Goal: Transaction & Acquisition: Subscribe to service/newsletter

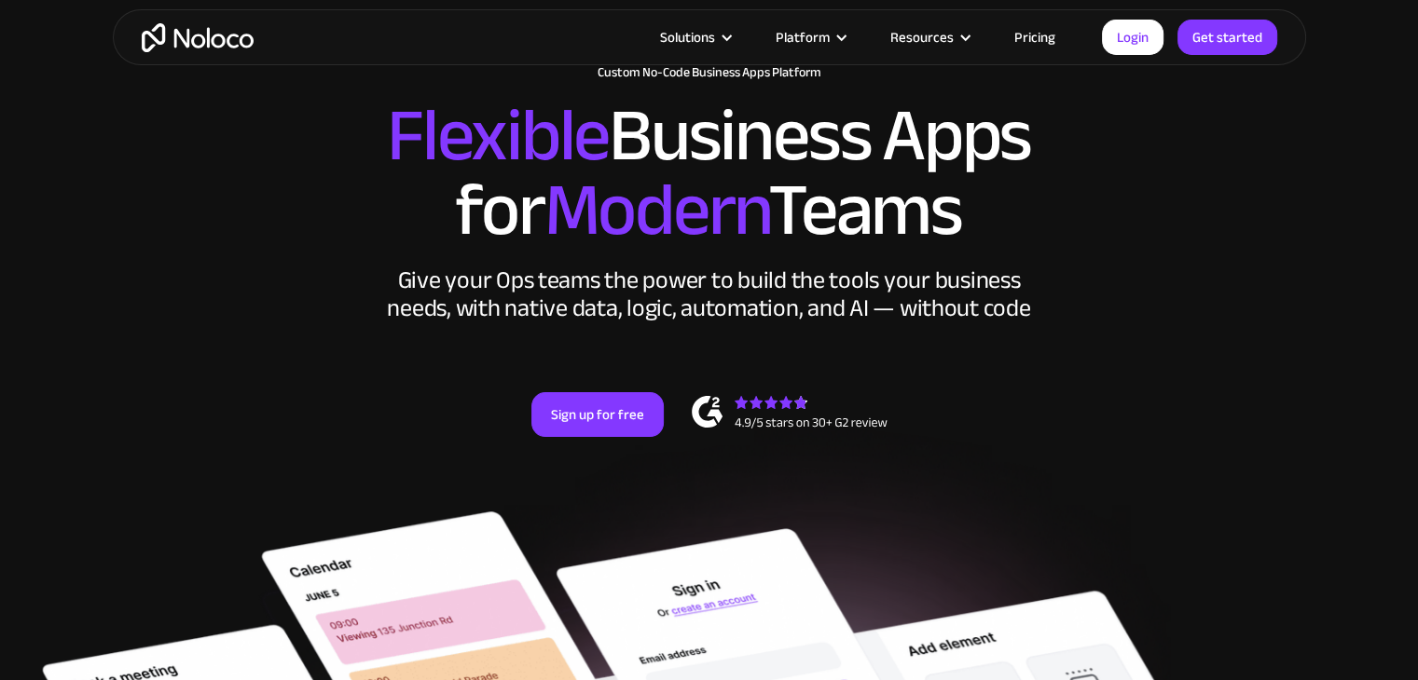
drag, startPoint x: 1256, startPoint y: 294, endPoint x: 1164, endPoint y: 135, distance: 183.4
click at [1164, 134] on h2 "Flexible Business Apps for Modern Teams" at bounding box center [709, 173] width 1156 height 149
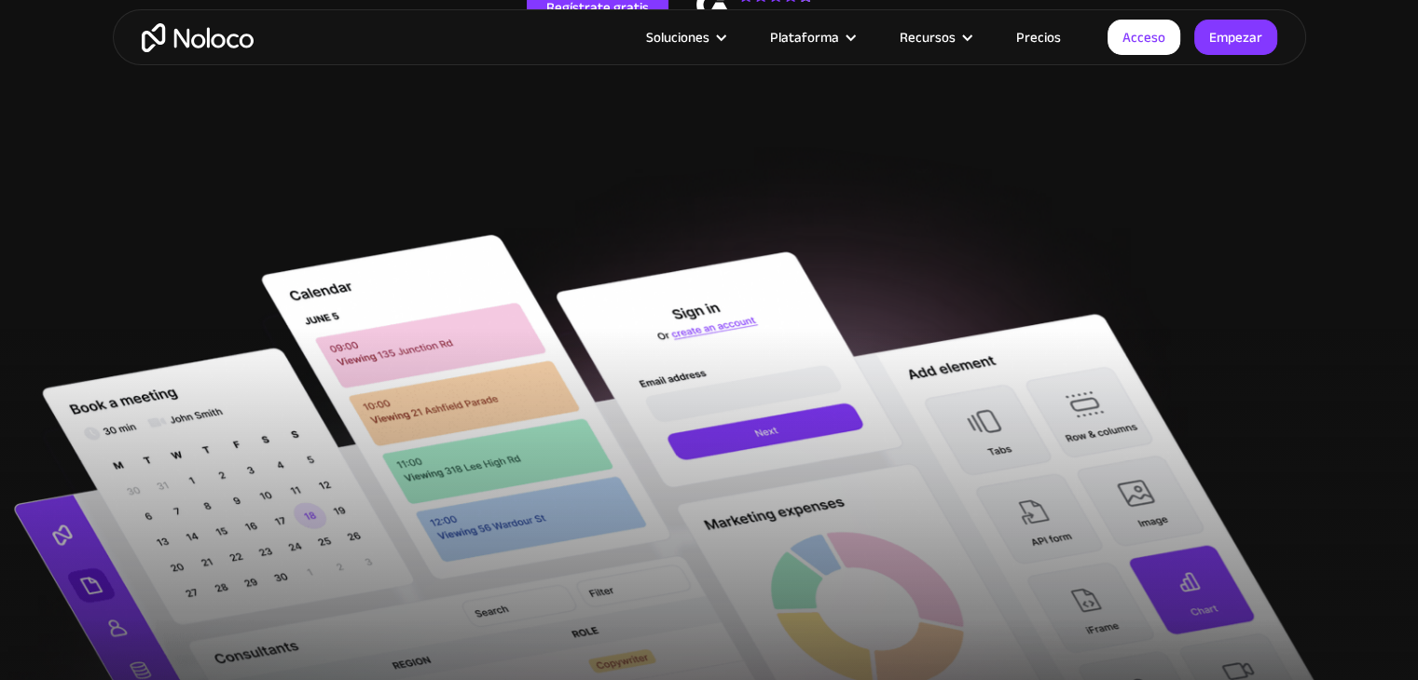
scroll to position [280, 0]
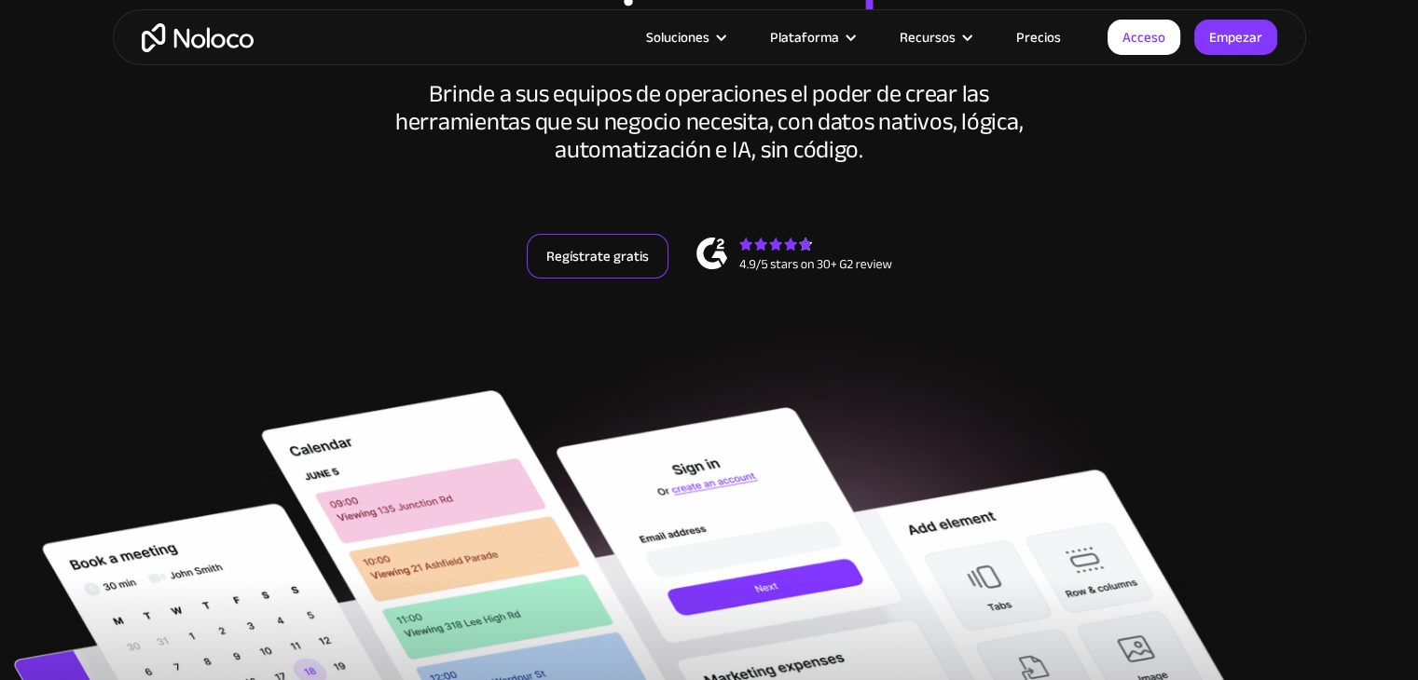
click at [613, 251] on font "Regístrate gratis" at bounding box center [597, 256] width 103 height 26
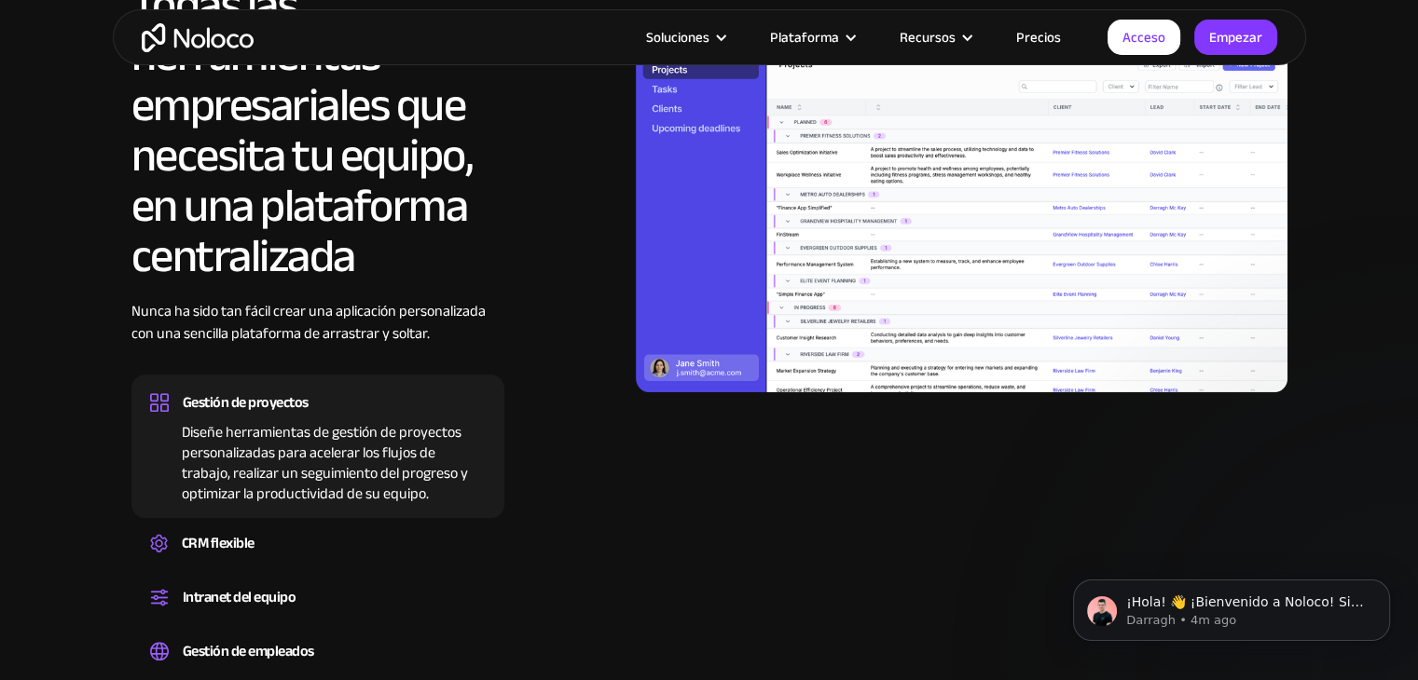
scroll to position [1584, 0]
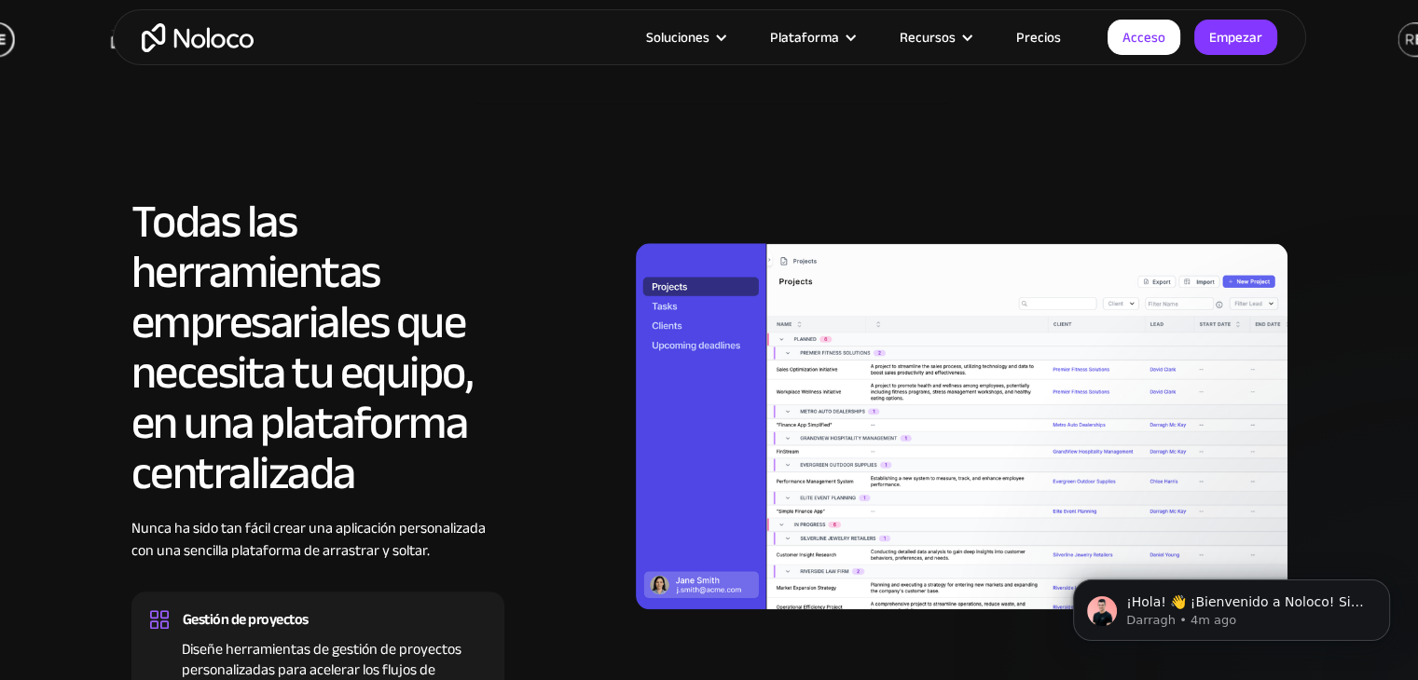
click at [1061, 29] on font "Precios" at bounding box center [1038, 37] width 45 height 26
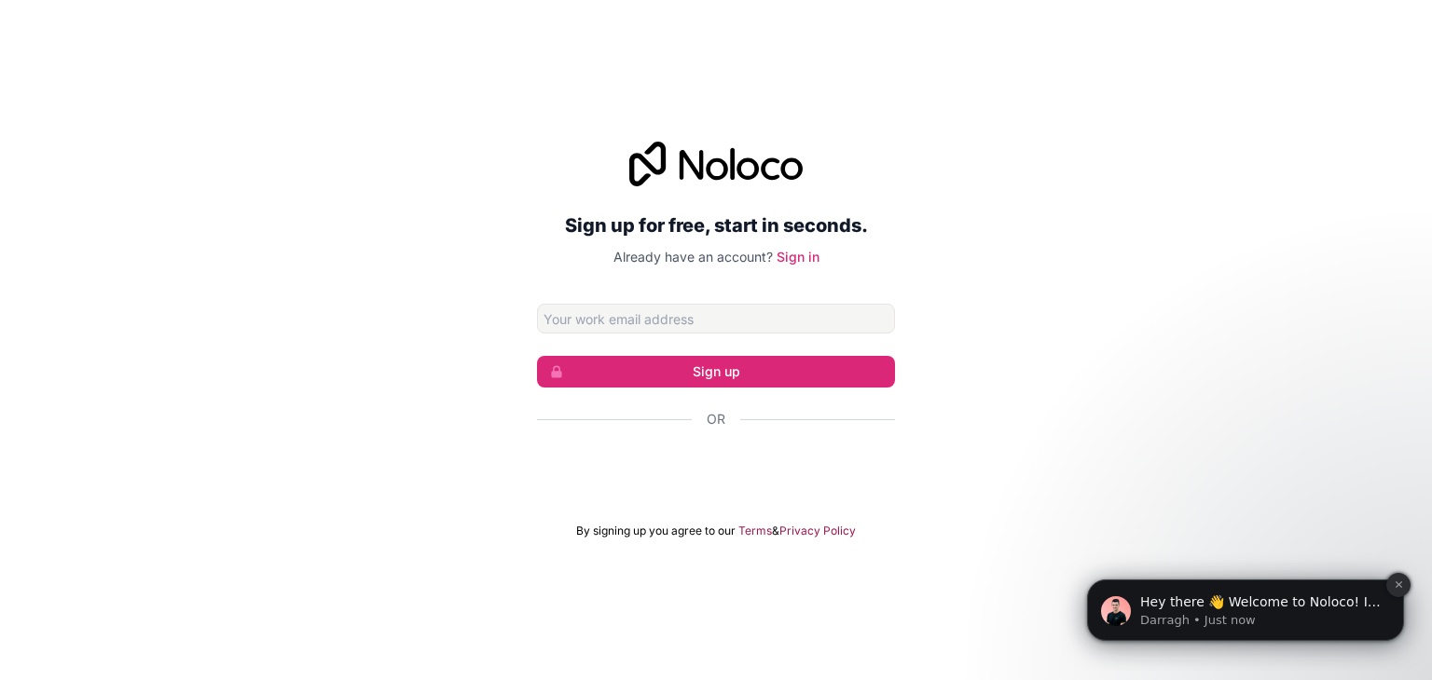
click at [1395, 589] on icon "Dismiss notification" at bounding box center [1398, 585] width 10 height 10
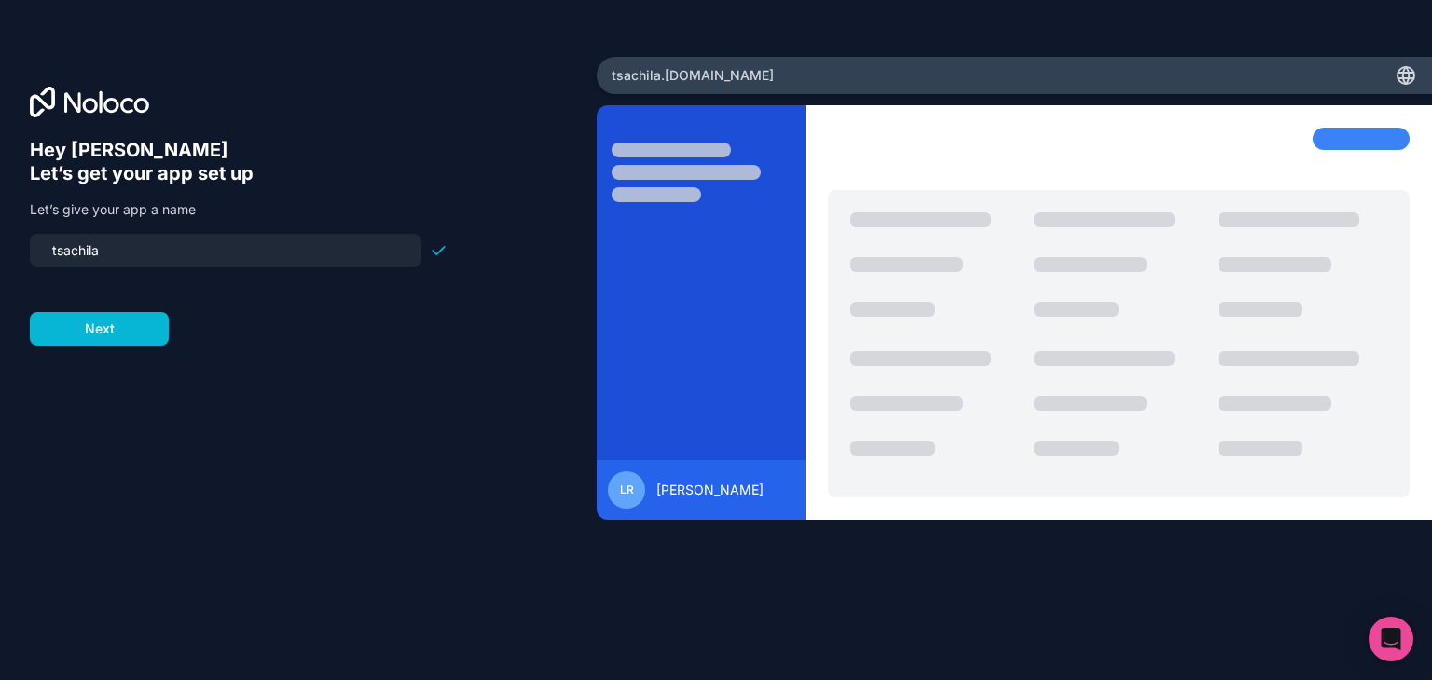
click at [125, 246] on input "tsachila" at bounding box center [225, 251] width 369 height 26
click at [66, 333] on button "Next" at bounding box center [99, 329] width 139 height 34
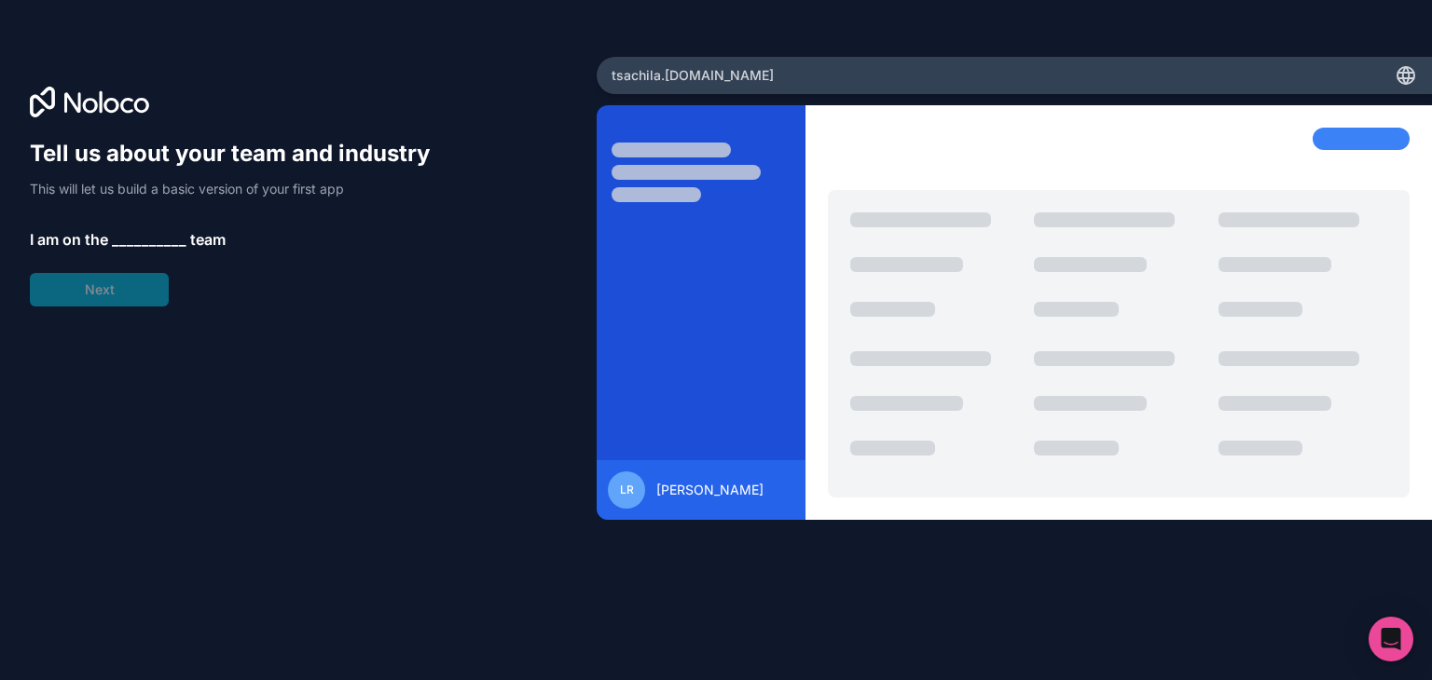
click at [101, 279] on div "Tell us about your team and industry This will let us build a basic version of …" at bounding box center [239, 223] width 418 height 168
click at [125, 229] on span "__________" at bounding box center [149, 239] width 75 height 22
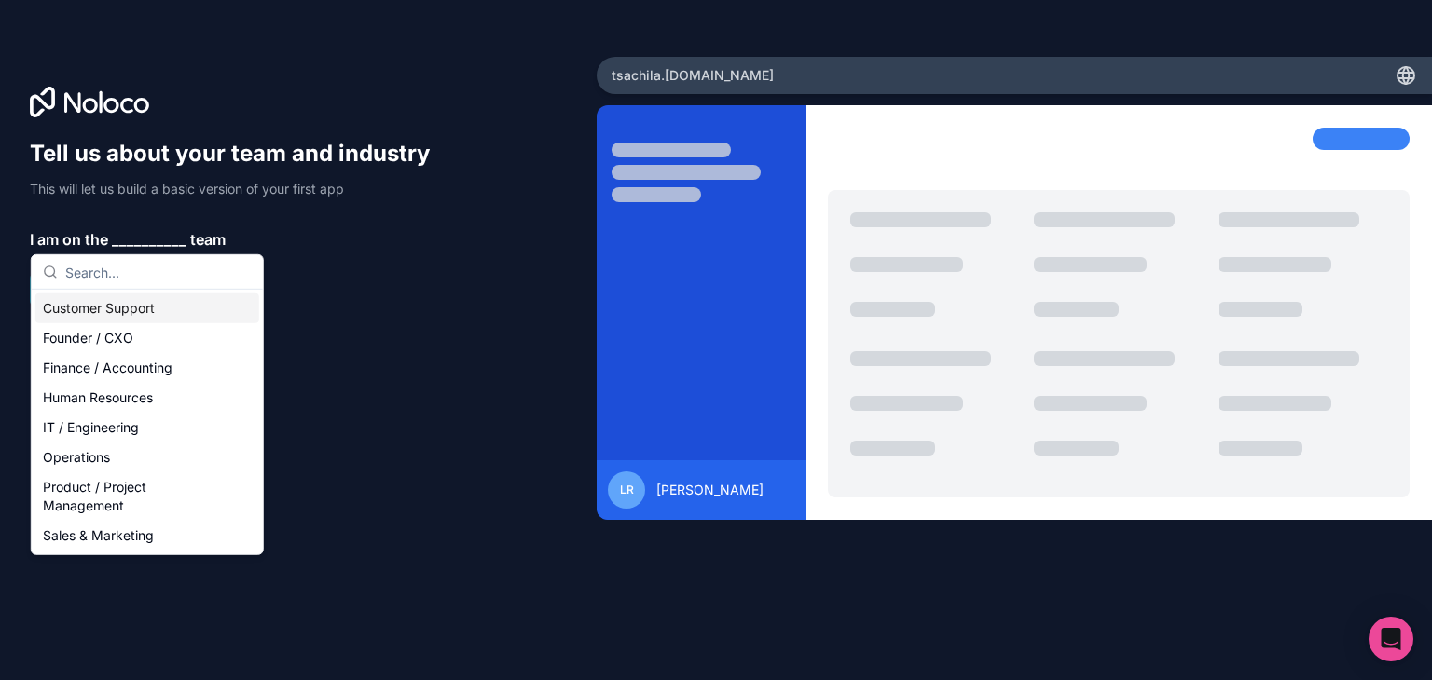
click at [402, 322] on div "Tell us about your team and industry This will let us build a basic version of …" at bounding box center [298, 366] width 537 height 455
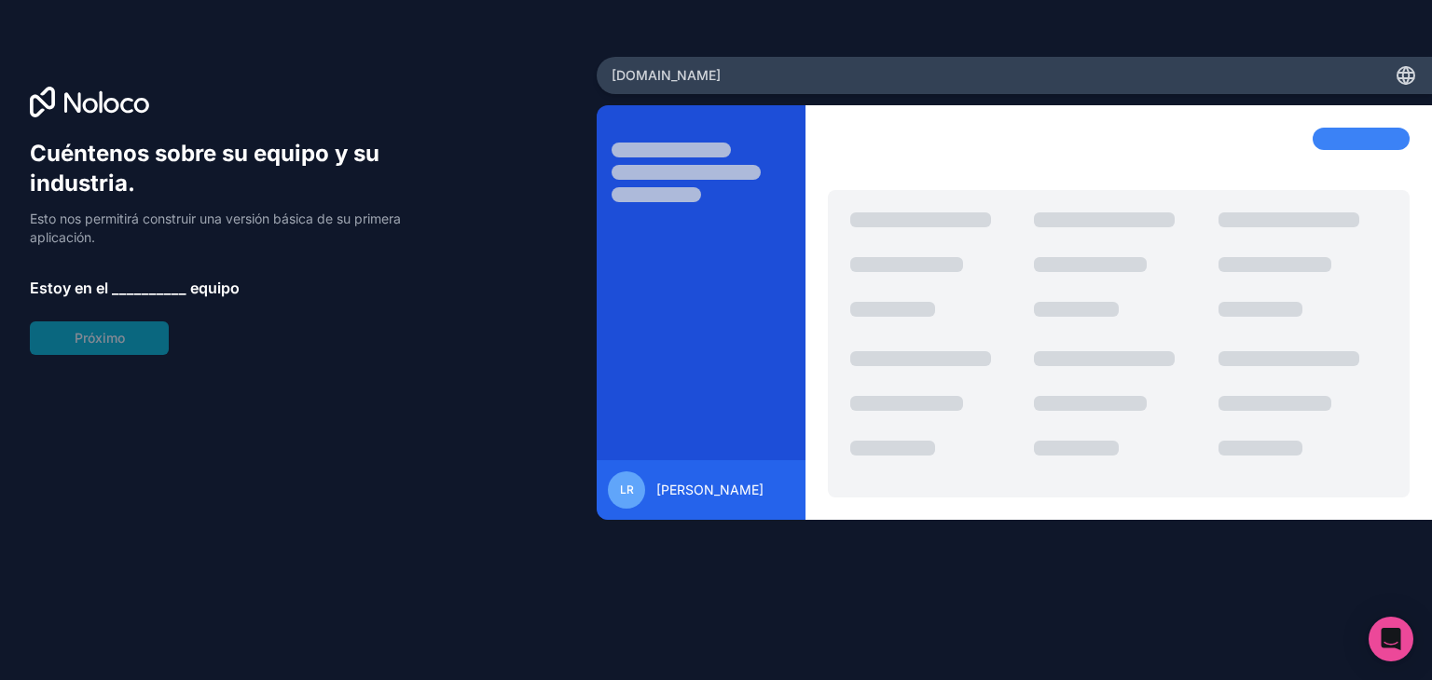
click at [144, 288] on font "__________" at bounding box center [149, 288] width 75 height 19
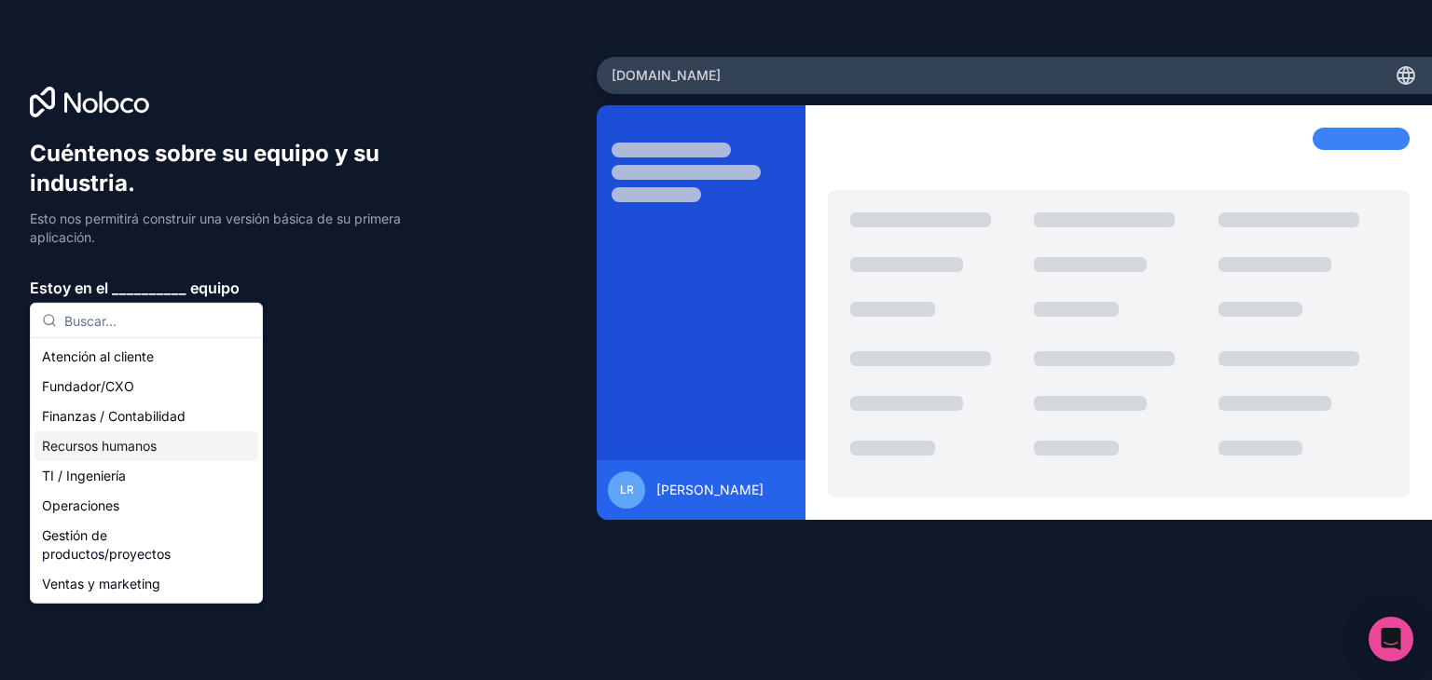
click at [103, 451] on font "Recursos humanos" at bounding box center [99, 446] width 115 height 16
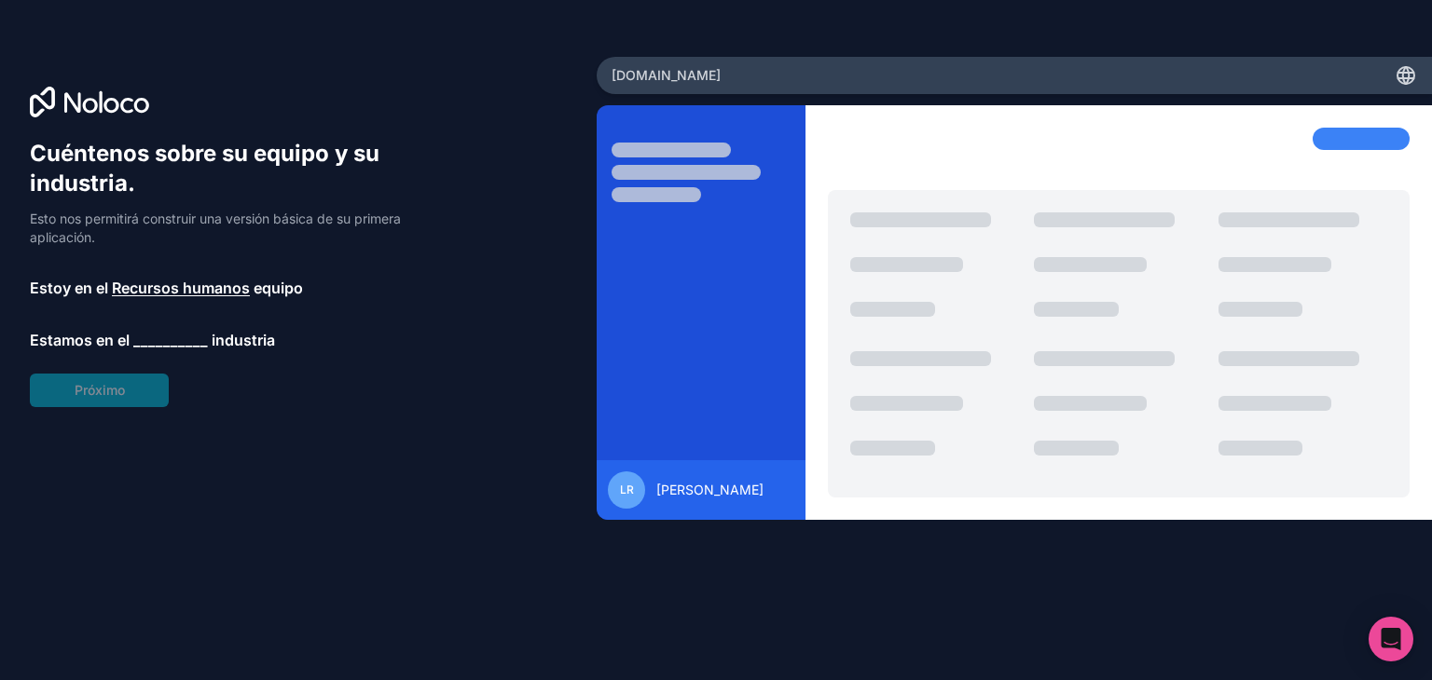
click at [160, 337] on font "__________" at bounding box center [170, 340] width 75 height 19
drag, startPoint x: 286, startPoint y: 497, endPoint x: 287, endPoint y: 511, distance: 14.0
click at [287, 511] on div "Cuéntenos sobre su equipo y su industria. Esto nos permitirá construir una vers…" at bounding box center [298, 366] width 537 height 455
click at [187, 331] on font "__________" at bounding box center [170, 340] width 75 height 19
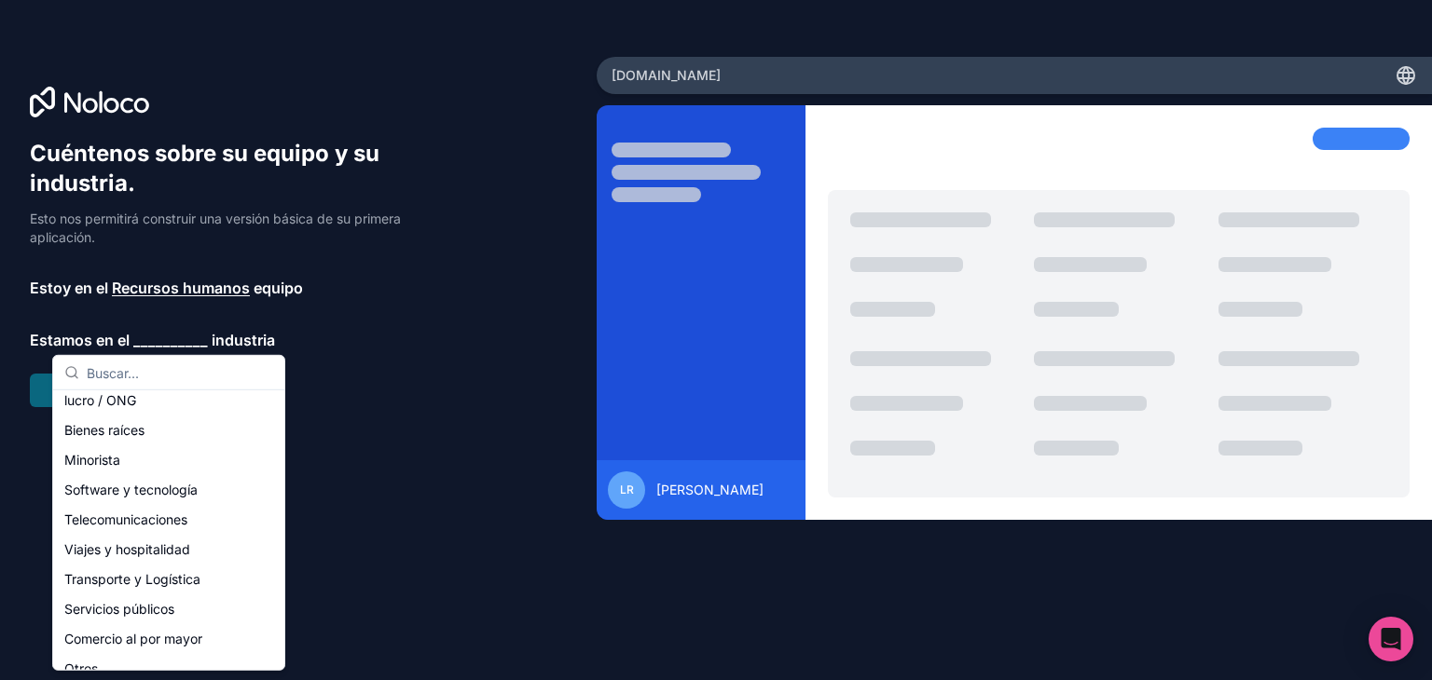
scroll to position [421, 0]
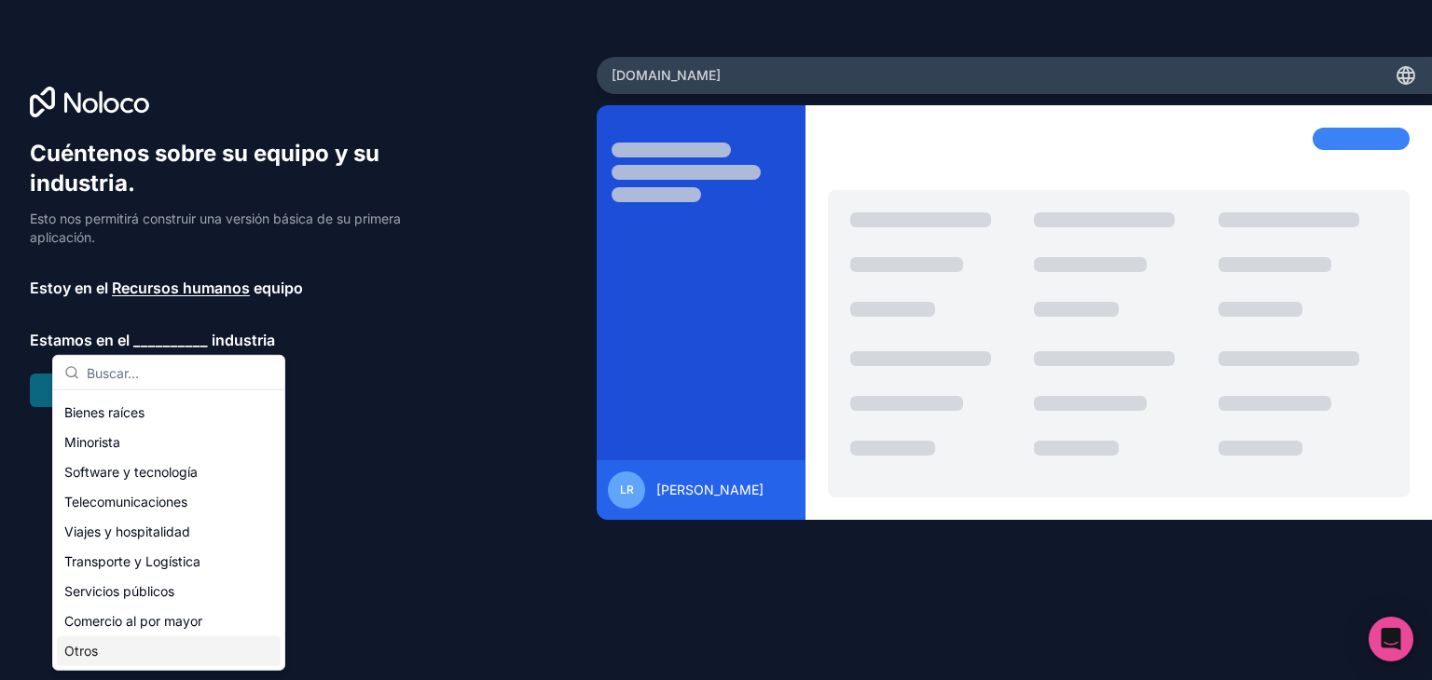
click at [171, 648] on div "Otros" at bounding box center [169, 652] width 224 height 30
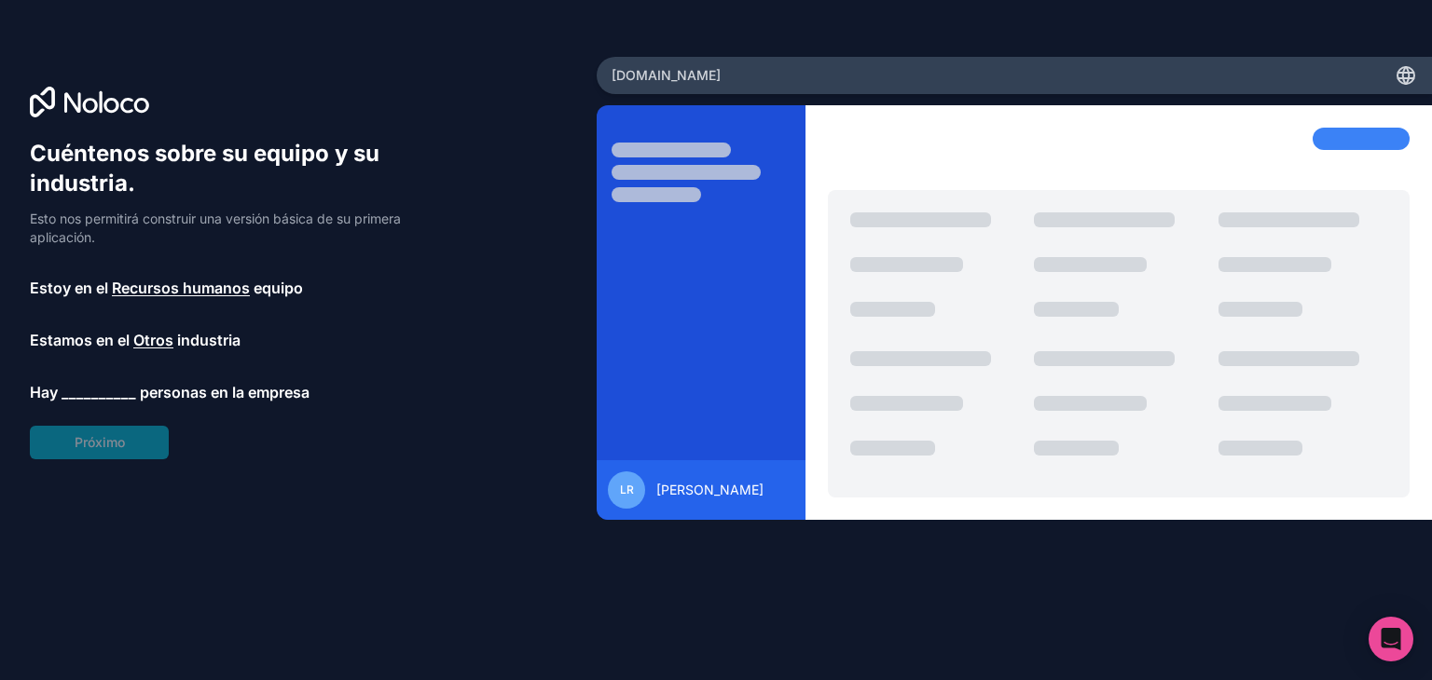
click at [105, 391] on font "__________" at bounding box center [99, 392] width 75 height 19
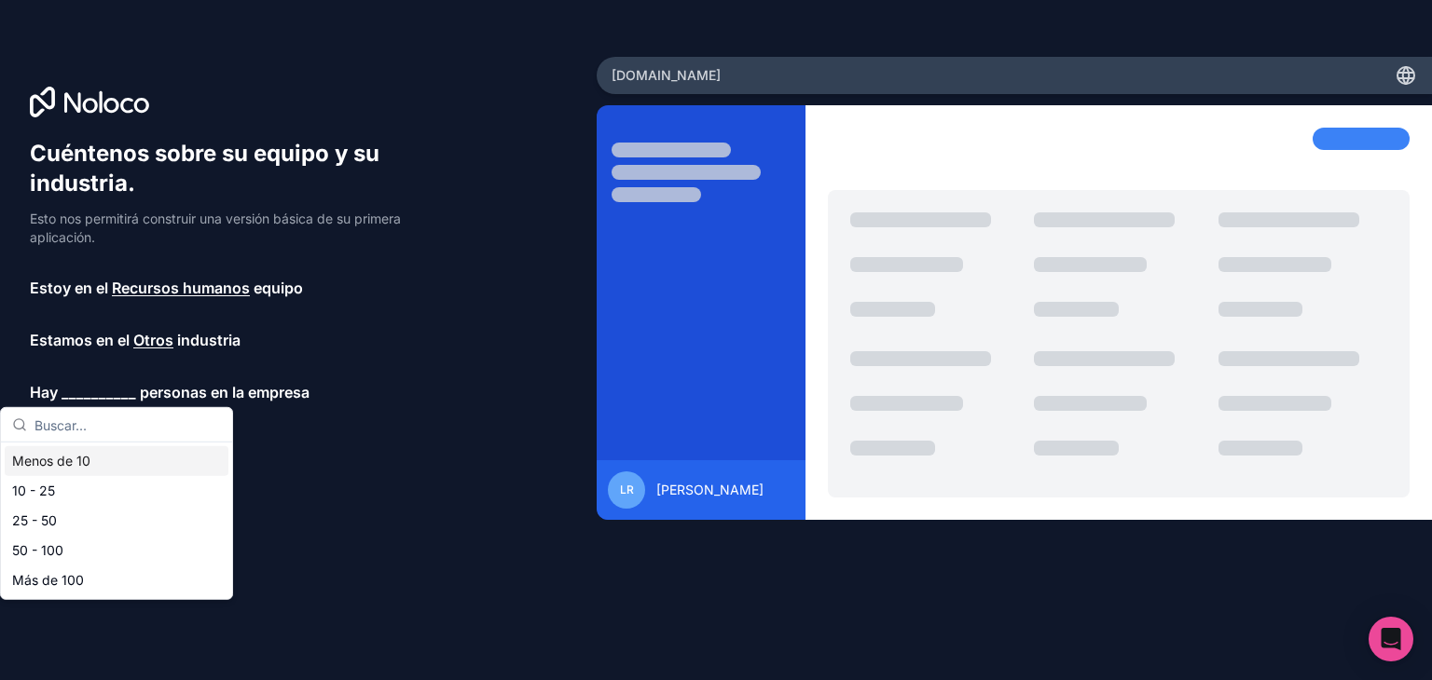
click at [69, 471] on div "Menos de 10" at bounding box center [117, 461] width 224 height 30
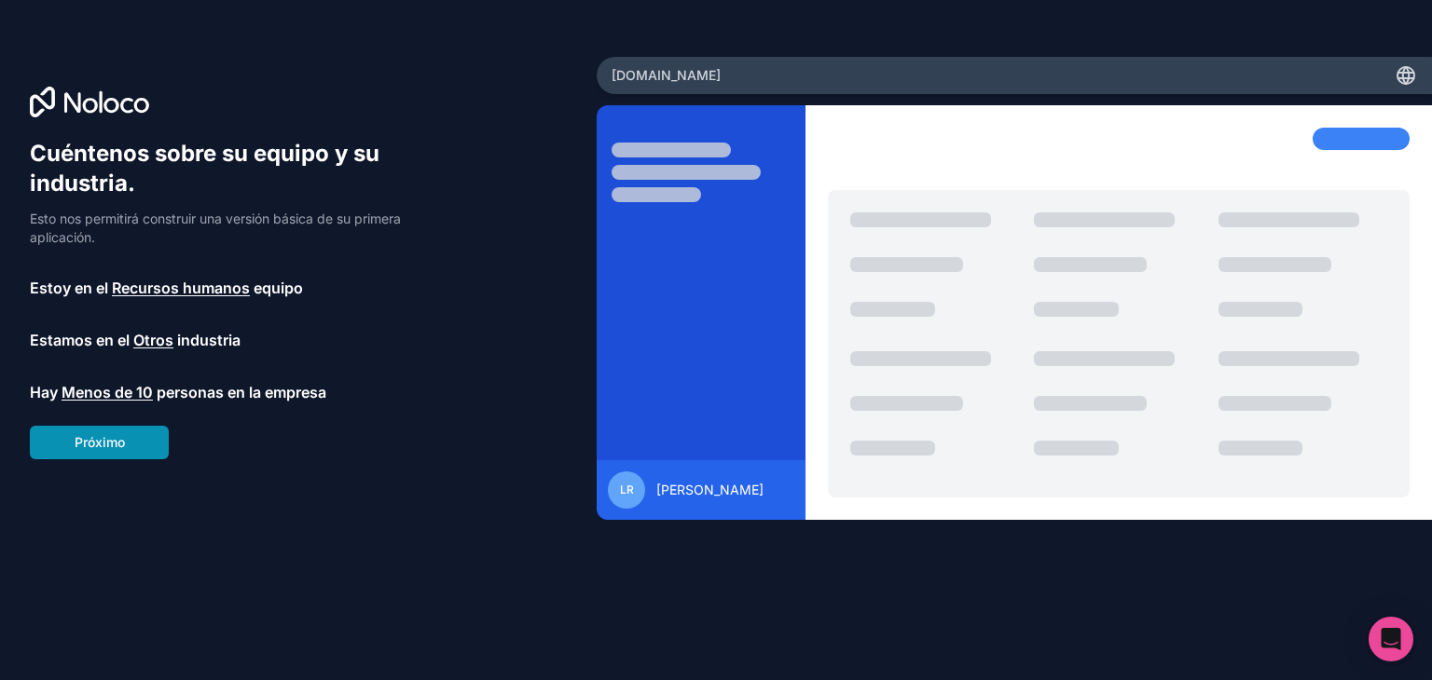
click at [89, 430] on button "Próximo" at bounding box center [99, 443] width 139 height 34
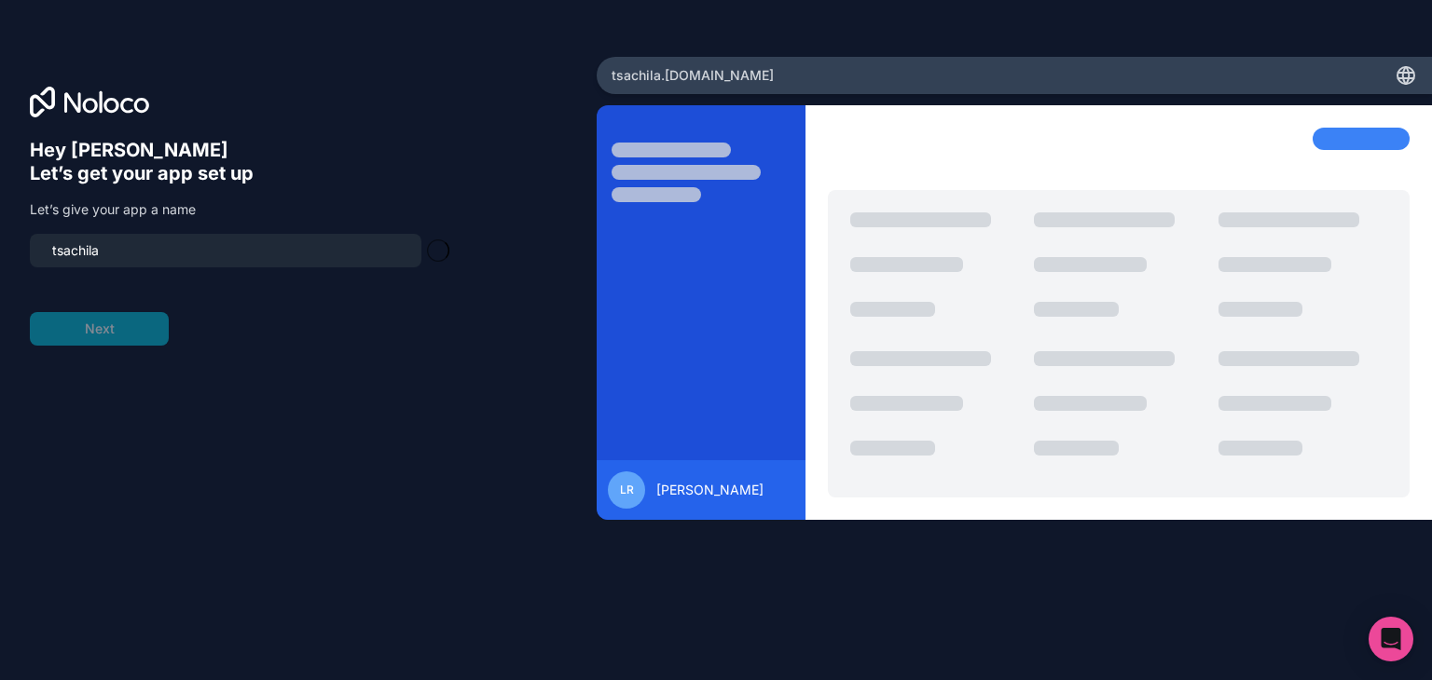
type input "tsachila-app"
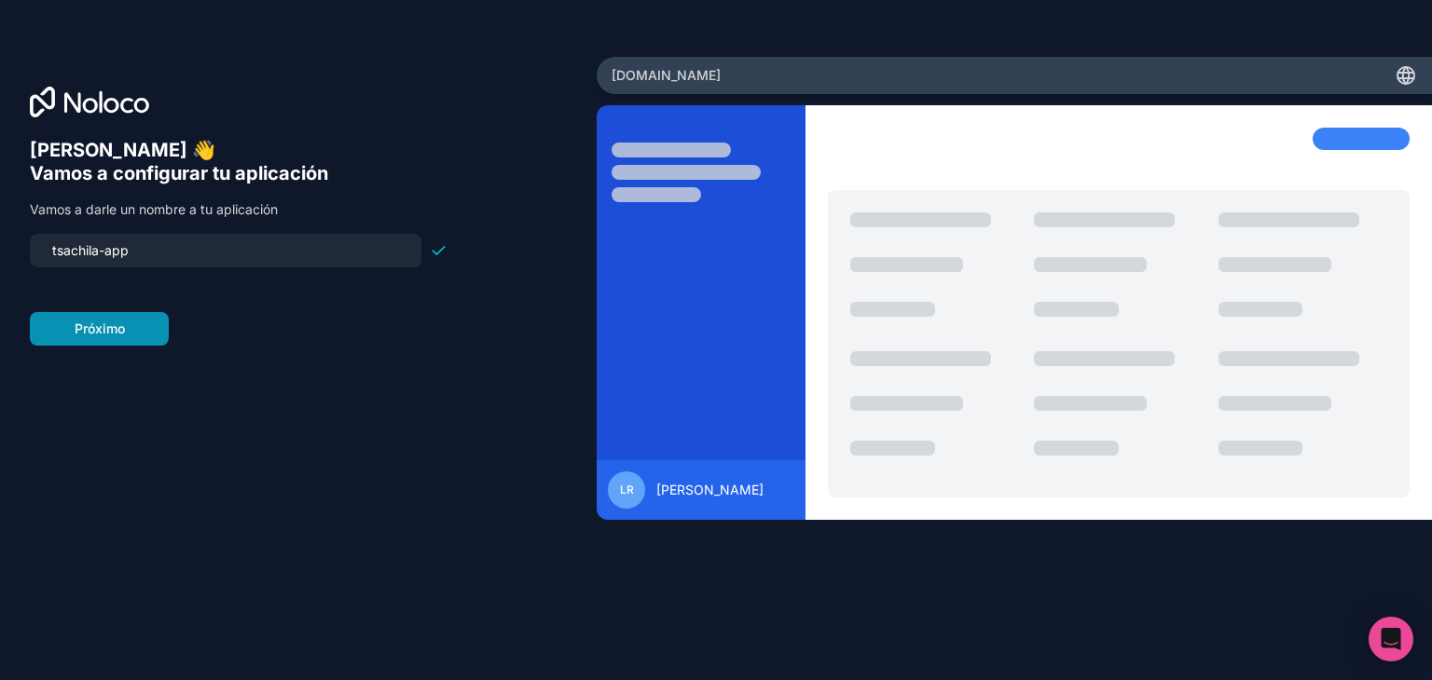
click at [134, 336] on button "Próximo" at bounding box center [99, 329] width 139 height 34
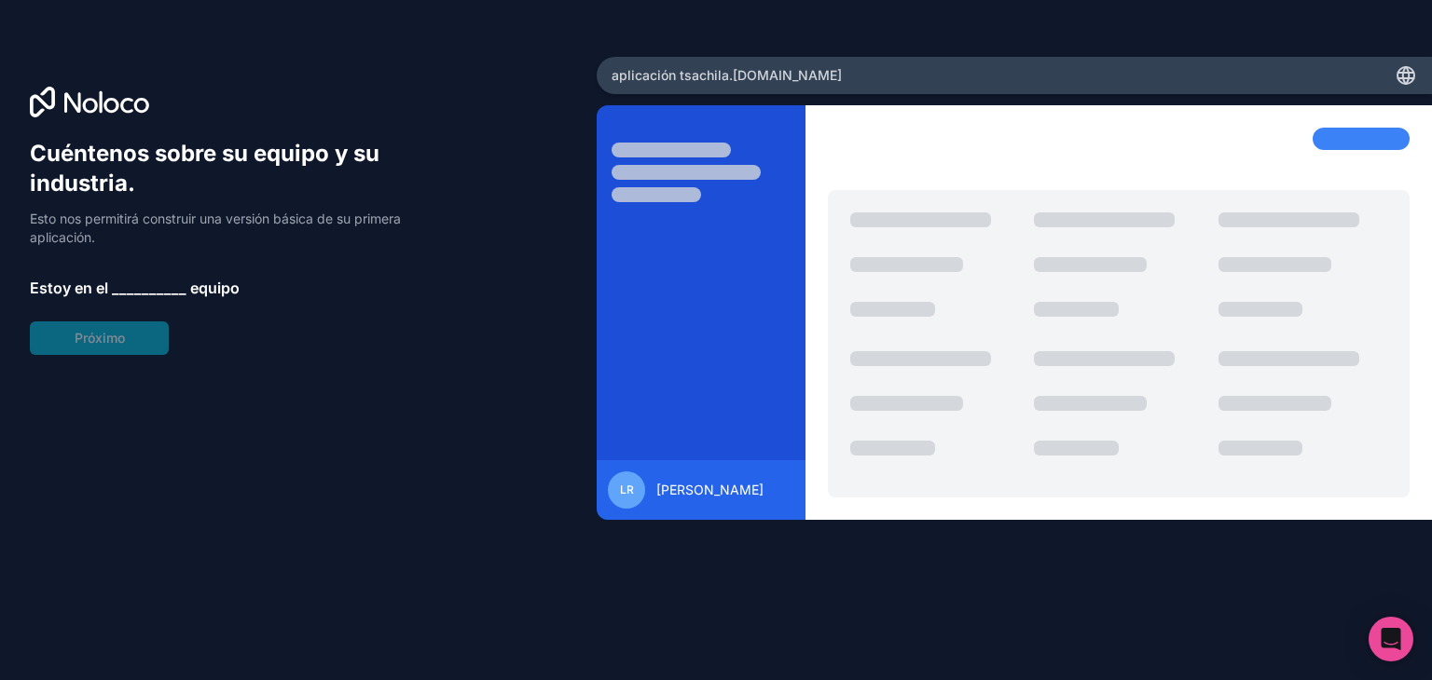
drag, startPoint x: 1373, startPoint y: 139, endPoint x: 863, endPoint y: 262, distance: 524.5
click at [1372, 139] on div at bounding box center [1360, 139] width 97 height 22
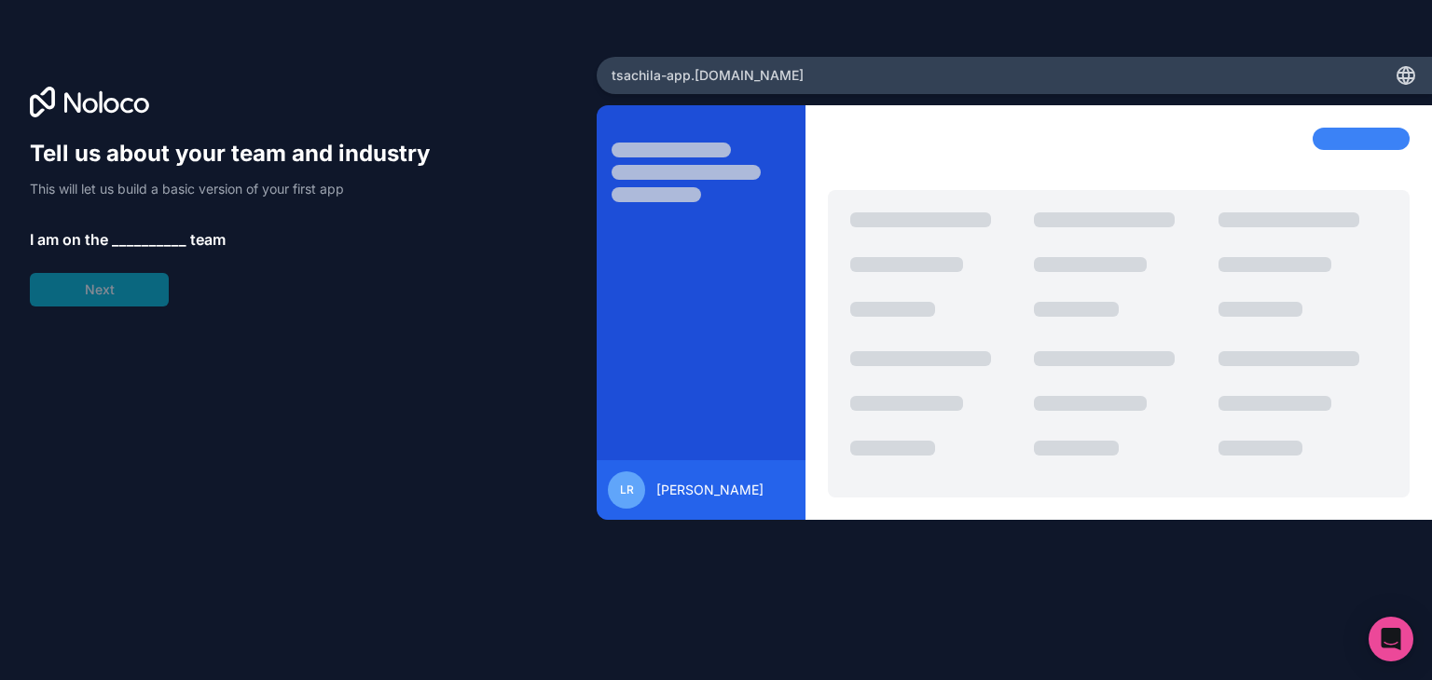
click at [153, 240] on span "__________" at bounding box center [149, 239] width 75 height 22
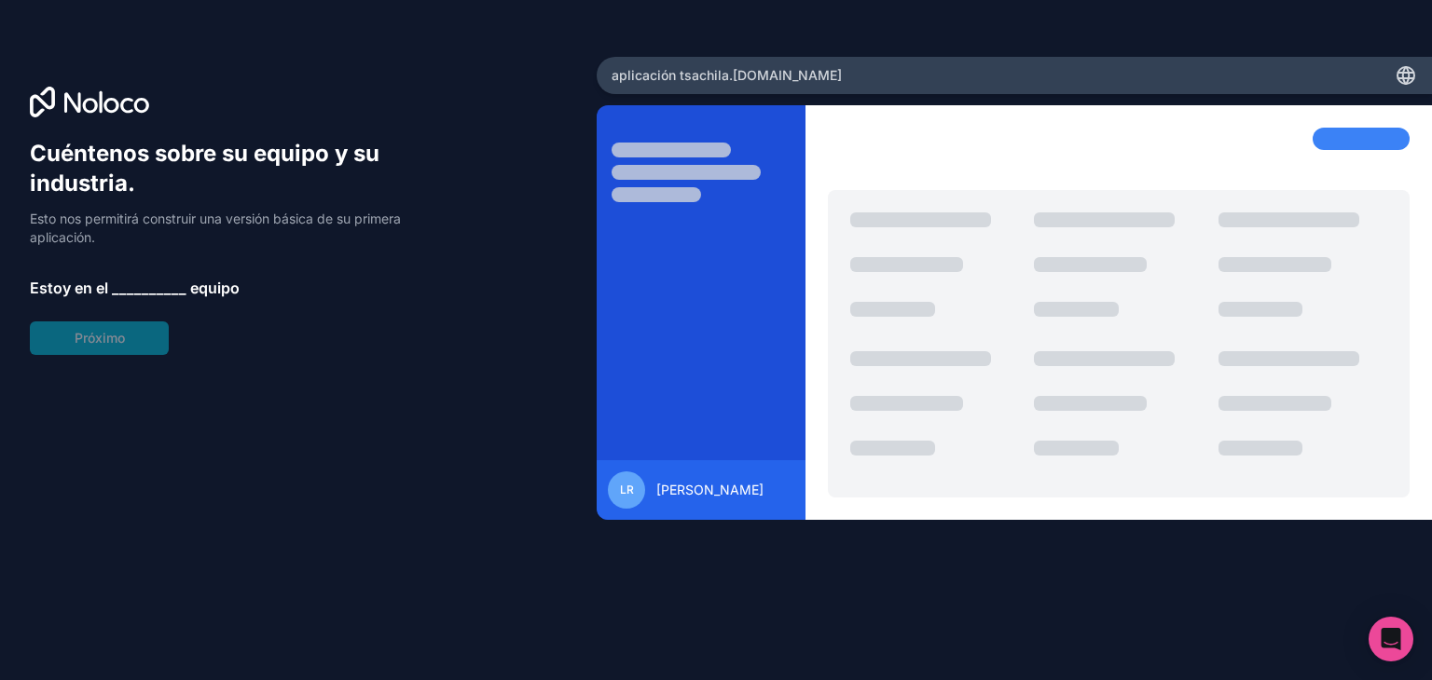
click at [160, 282] on font "__________" at bounding box center [149, 288] width 75 height 19
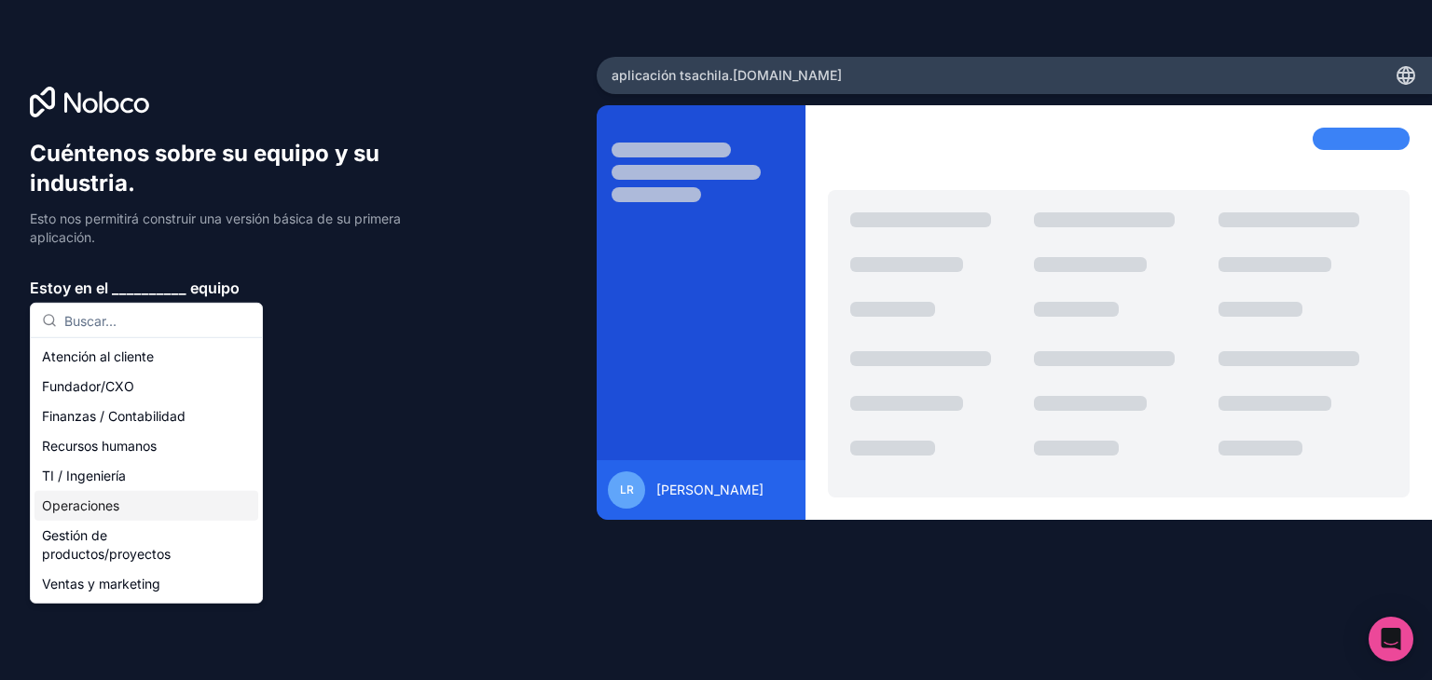
click at [134, 514] on div "Operaciones" at bounding box center [146, 506] width 224 height 30
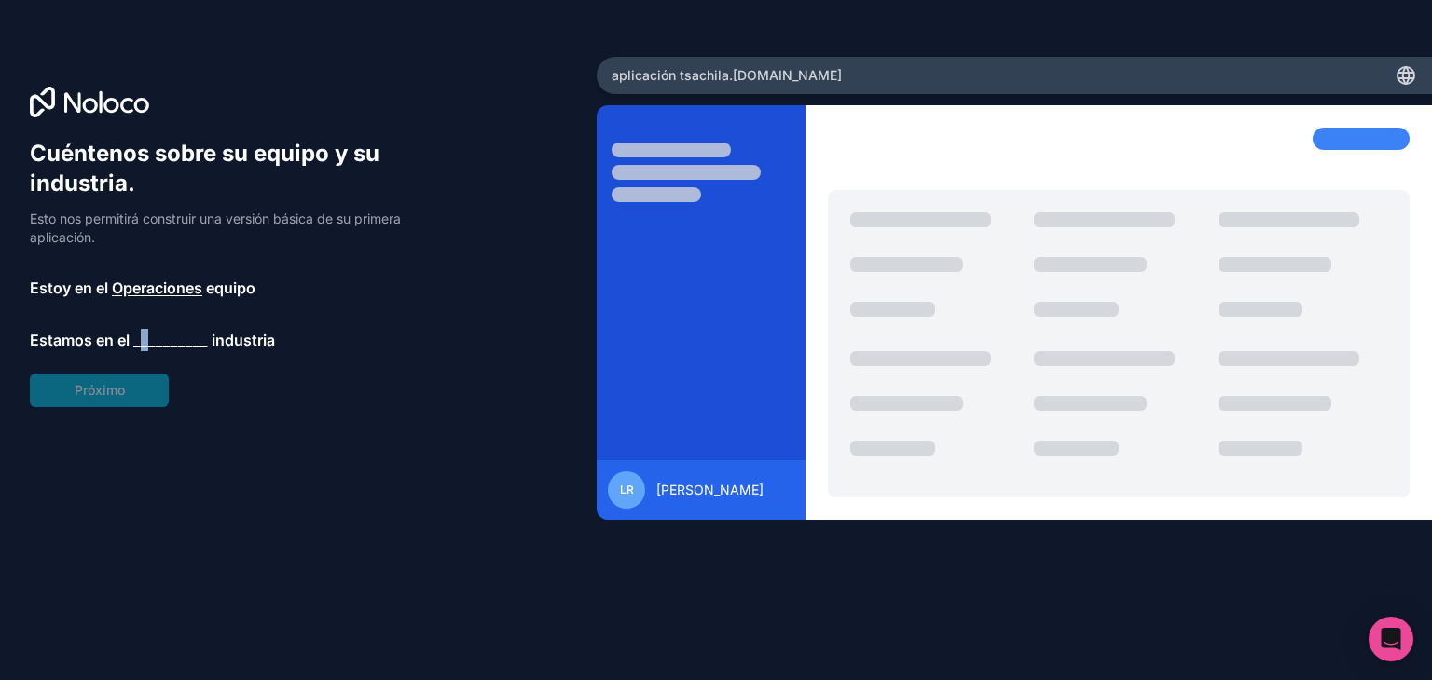
click at [144, 331] on font "__________" at bounding box center [170, 340] width 75 height 19
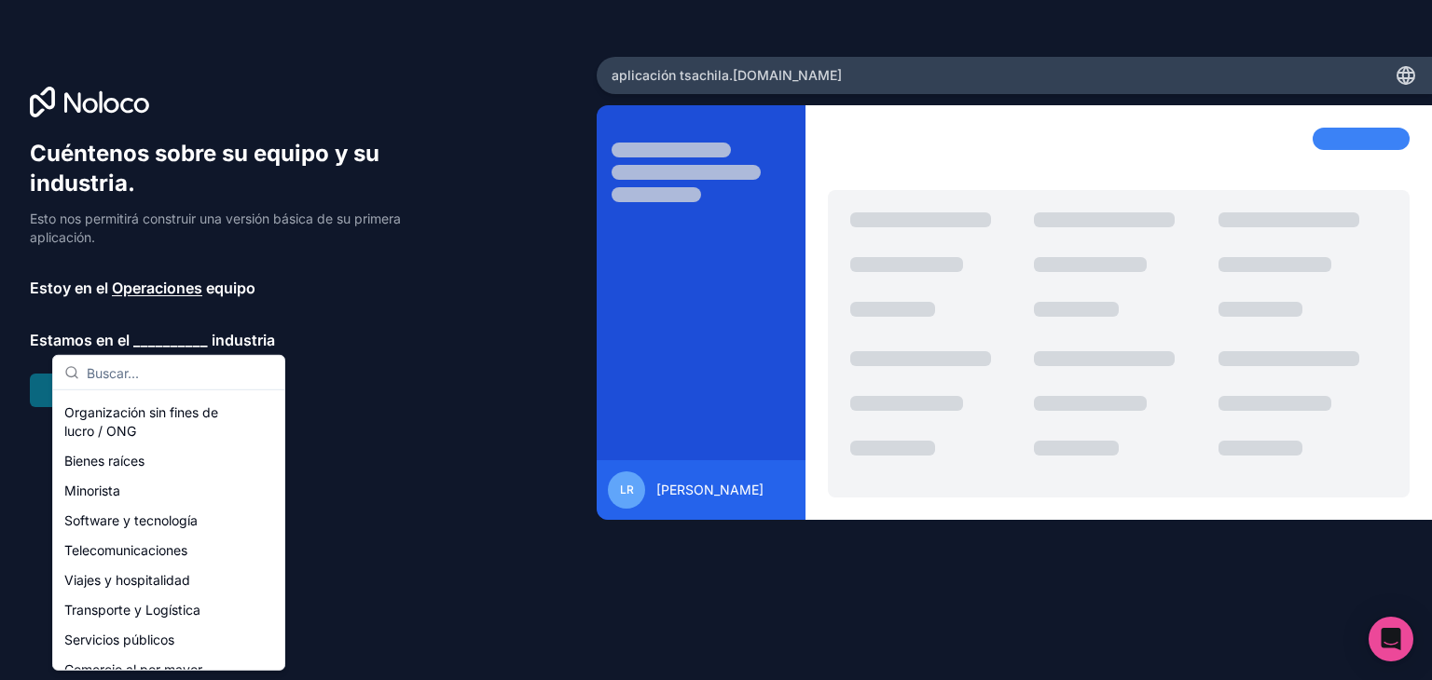
scroll to position [421, 0]
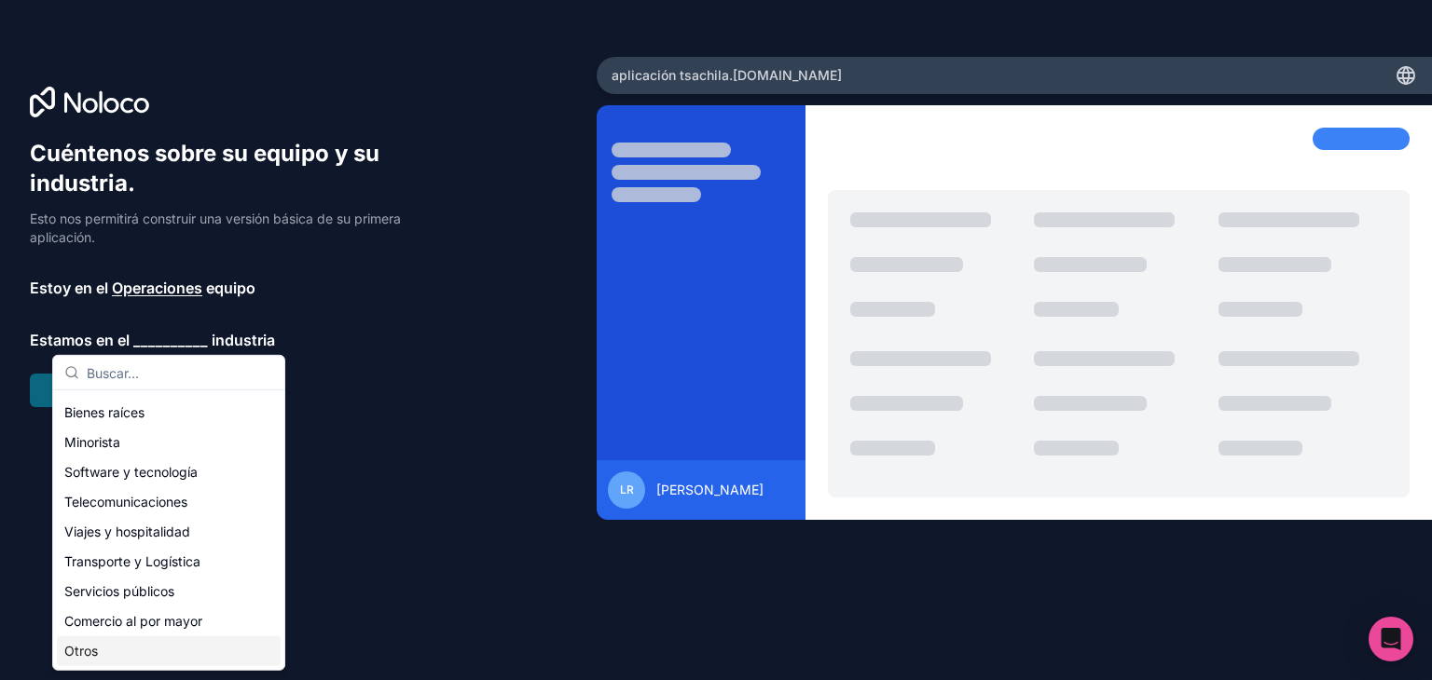
click at [134, 653] on div "Otros" at bounding box center [169, 652] width 224 height 30
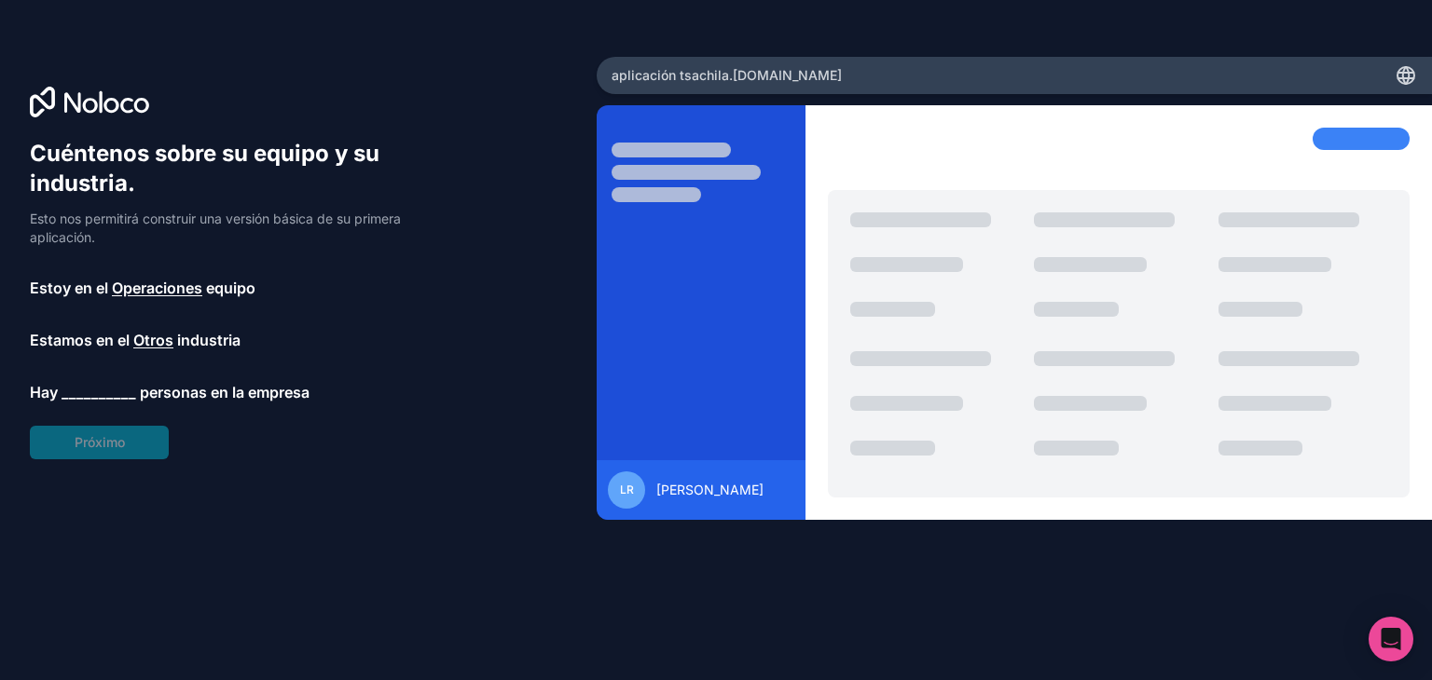
click at [130, 392] on font "__________" at bounding box center [99, 392] width 75 height 19
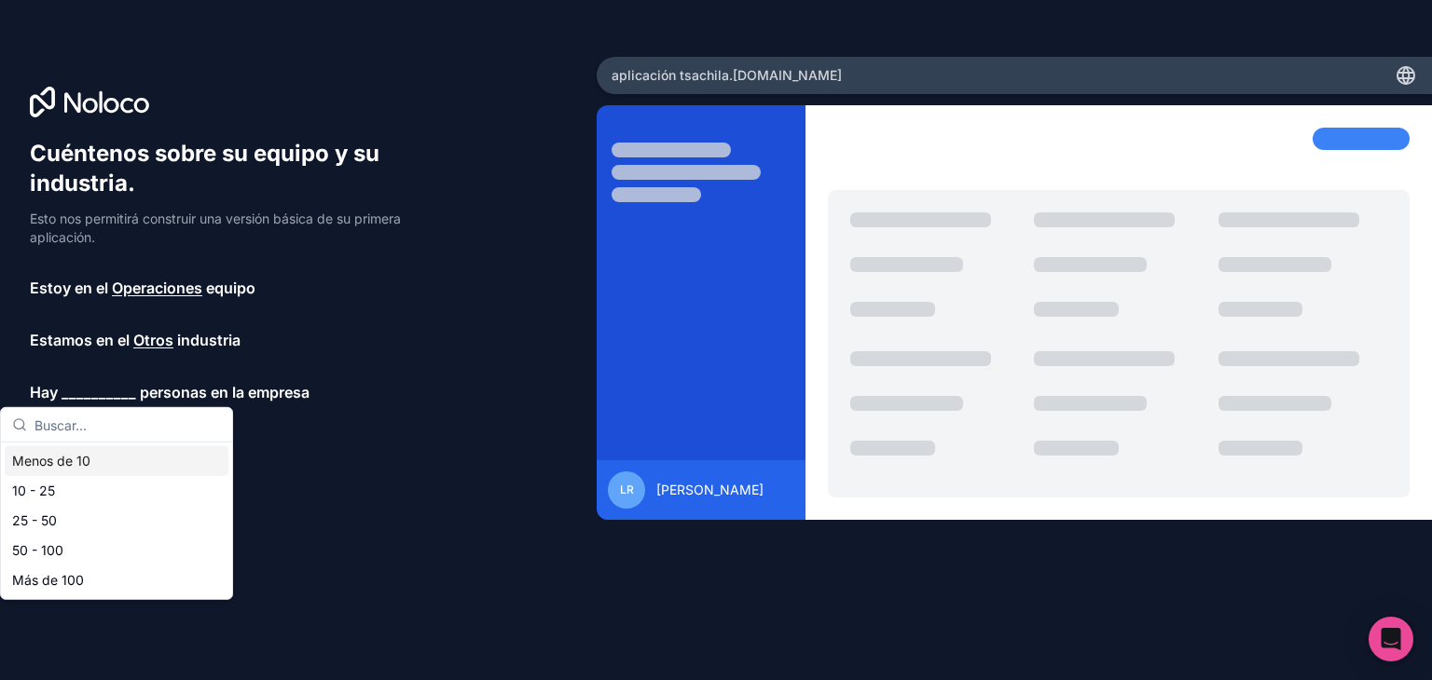
click at [121, 460] on div "Menos de 10" at bounding box center [117, 461] width 224 height 30
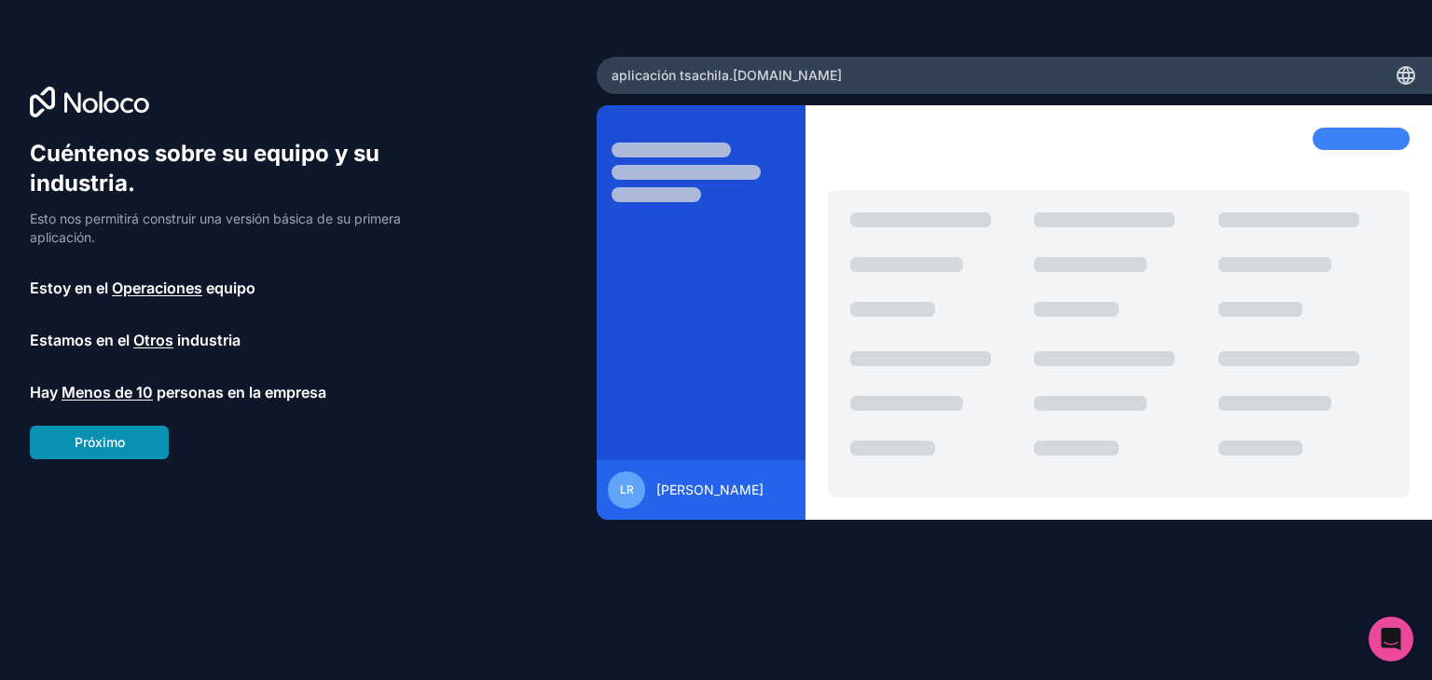
click at [116, 436] on font "Próximo" at bounding box center [100, 442] width 50 height 16
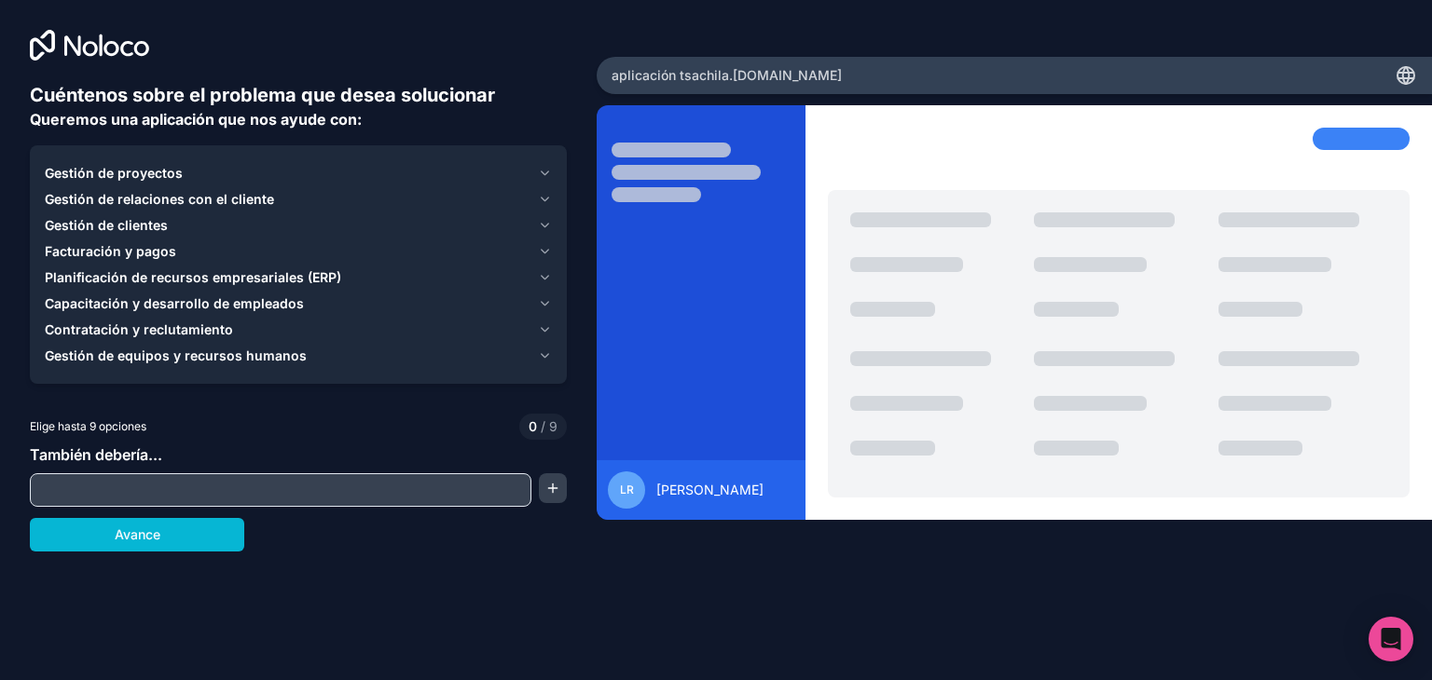
click at [545, 361] on icon "button" at bounding box center [545, 356] width 14 height 15
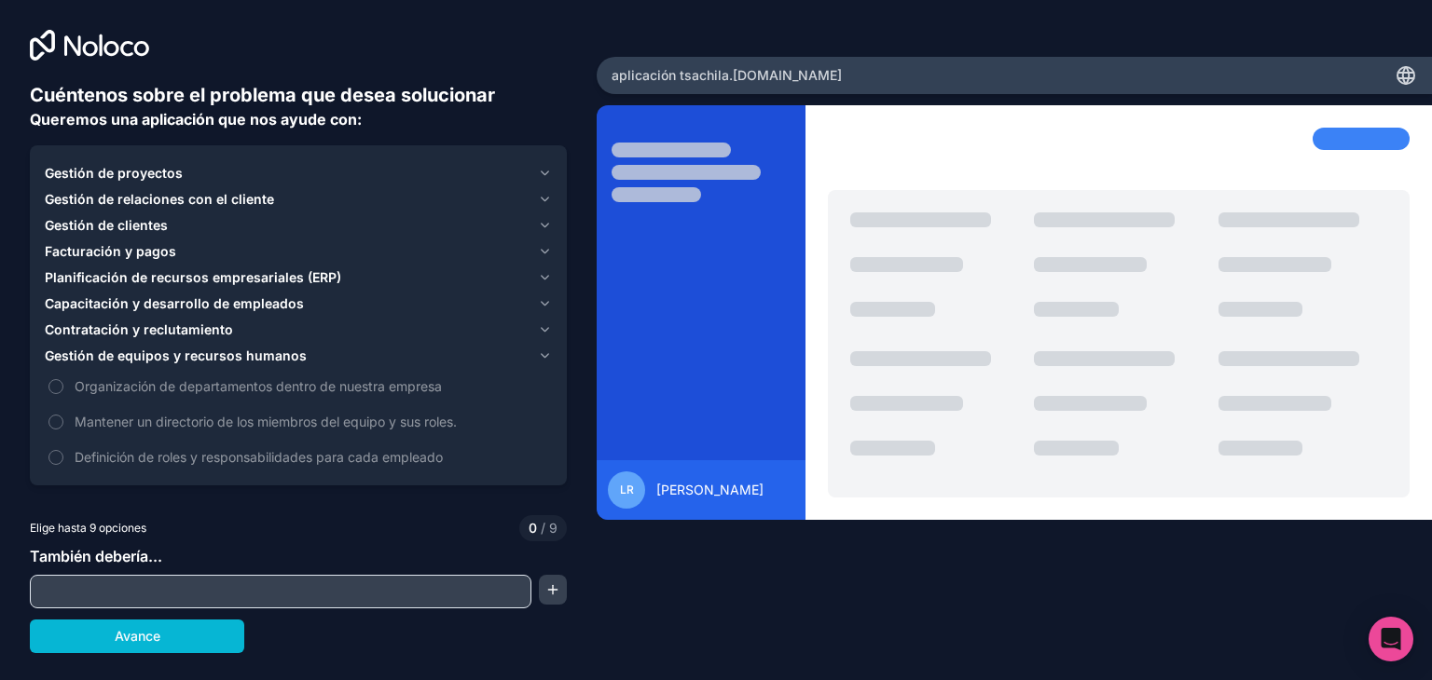
click at [545, 361] on icon "button" at bounding box center [545, 356] width 14 height 15
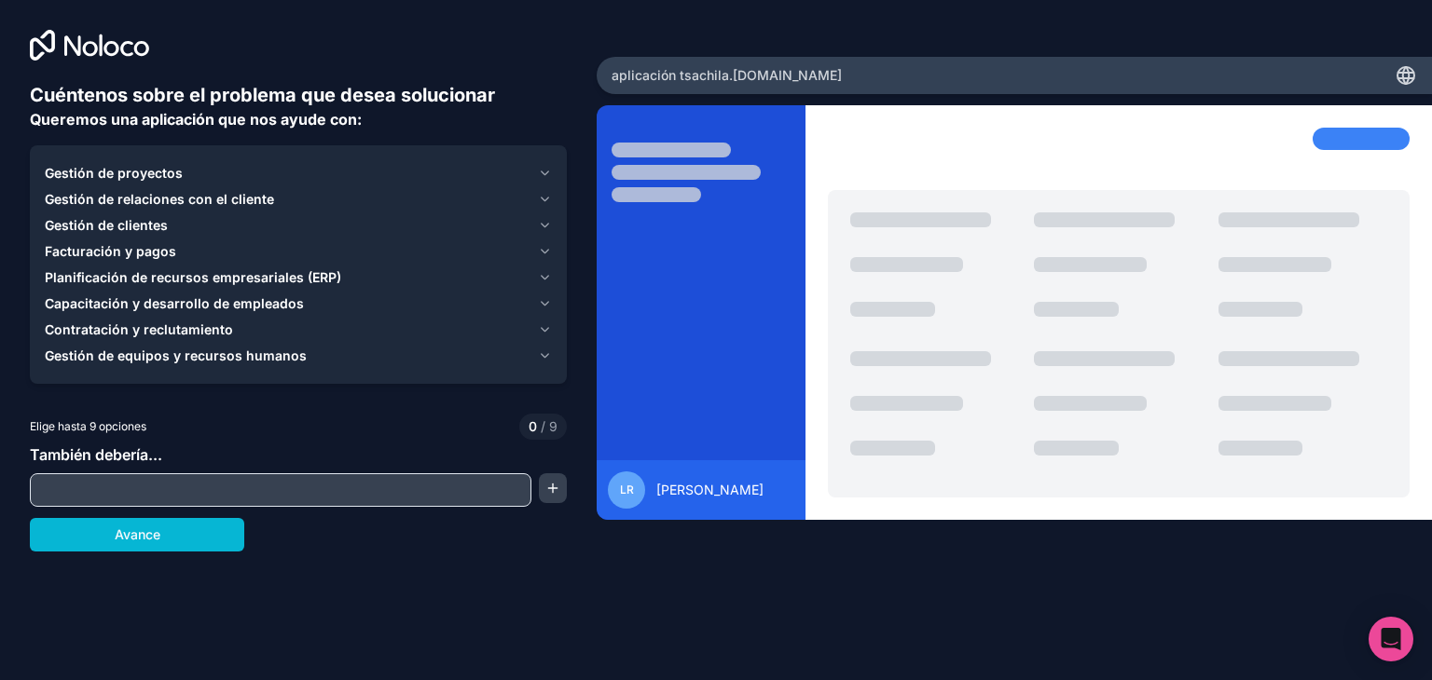
click at [544, 336] on icon "button" at bounding box center [545, 329] width 14 height 15
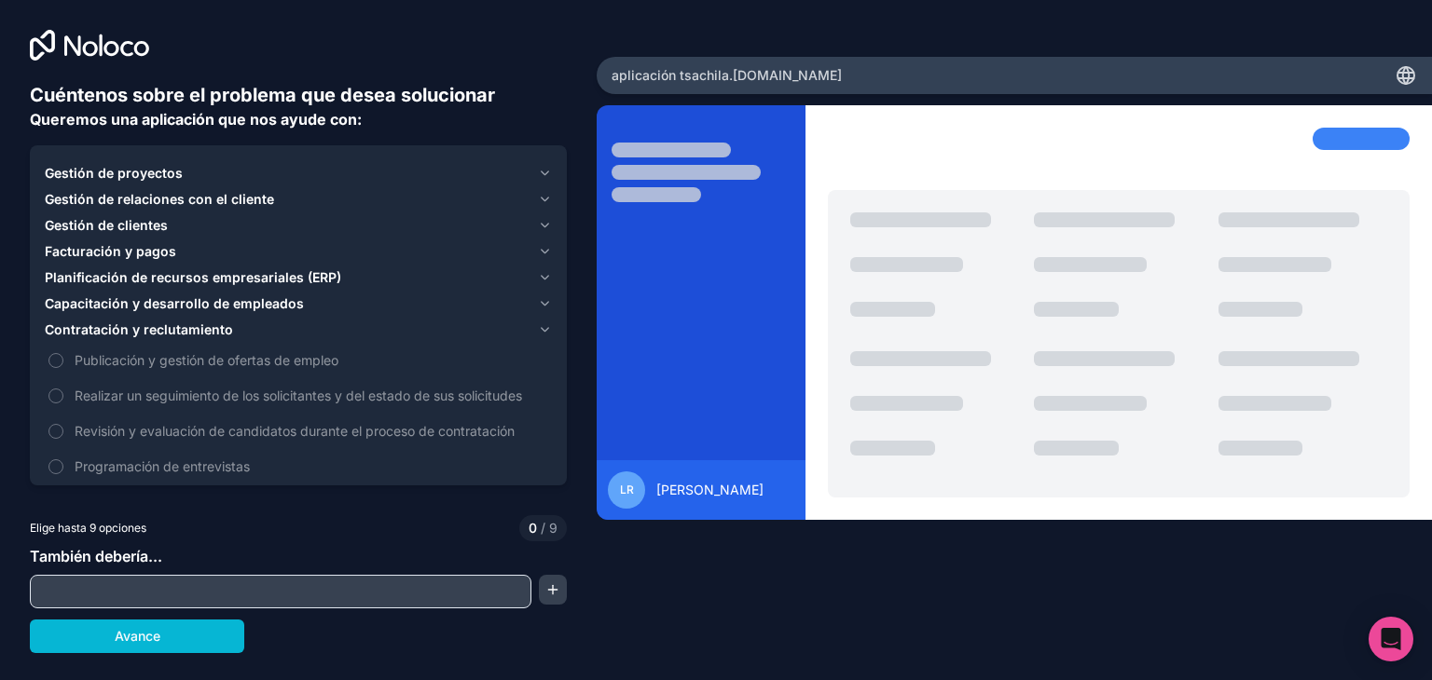
click at [544, 336] on icon "button" at bounding box center [545, 329] width 14 height 15
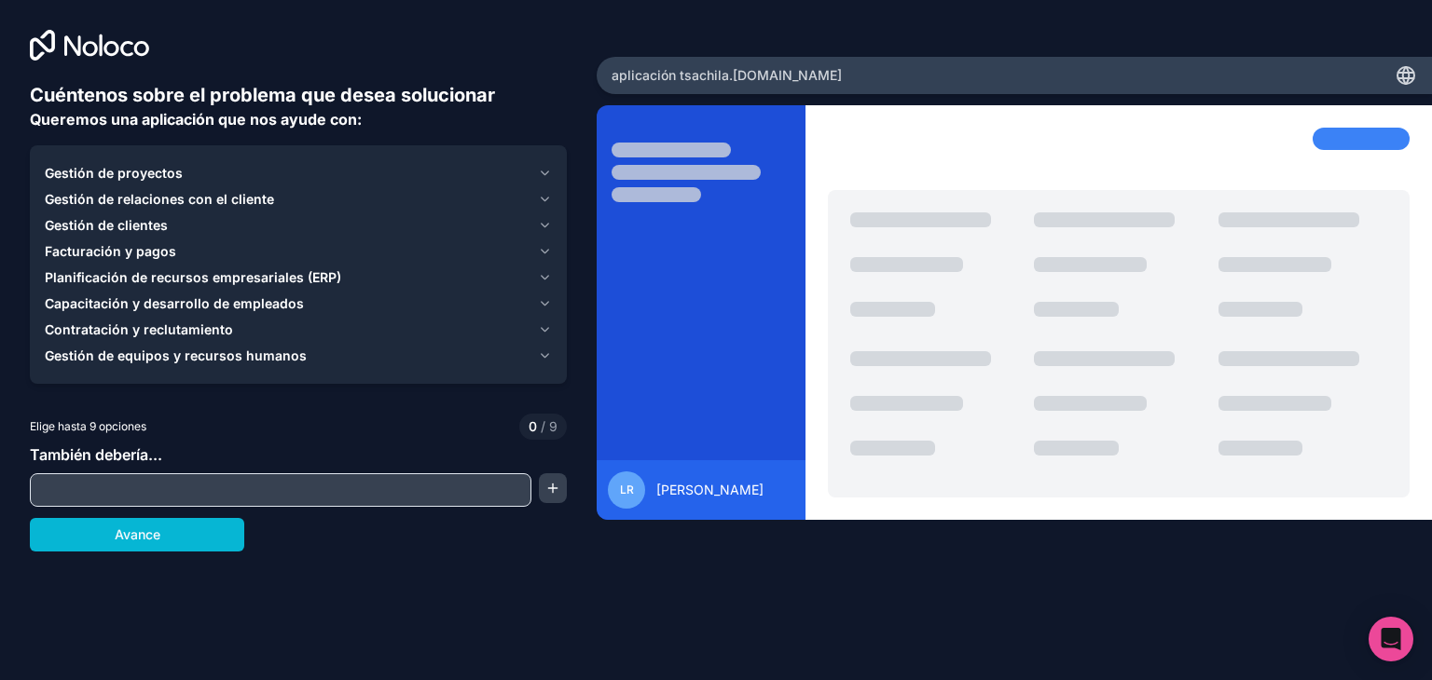
click at [541, 227] on icon "button" at bounding box center [545, 225] width 14 height 15
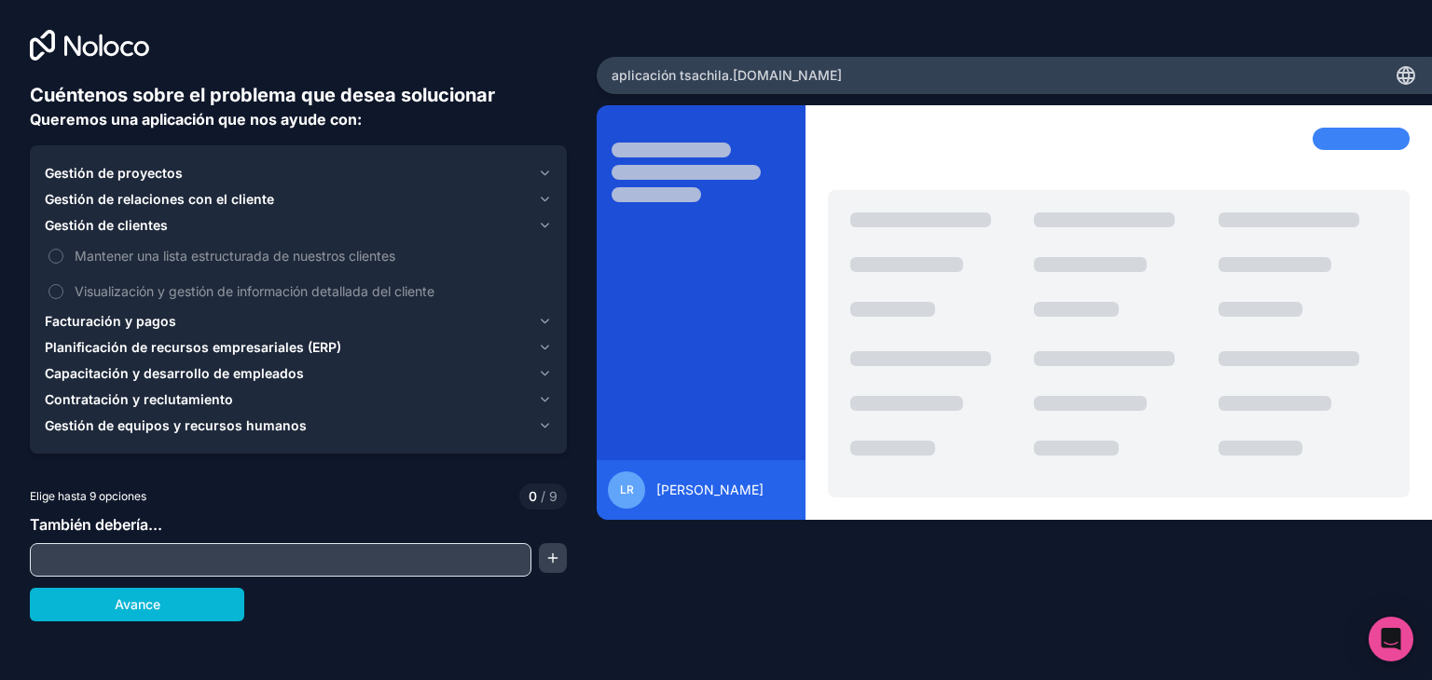
click at [541, 227] on icon "button" at bounding box center [545, 225] width 14 height 15
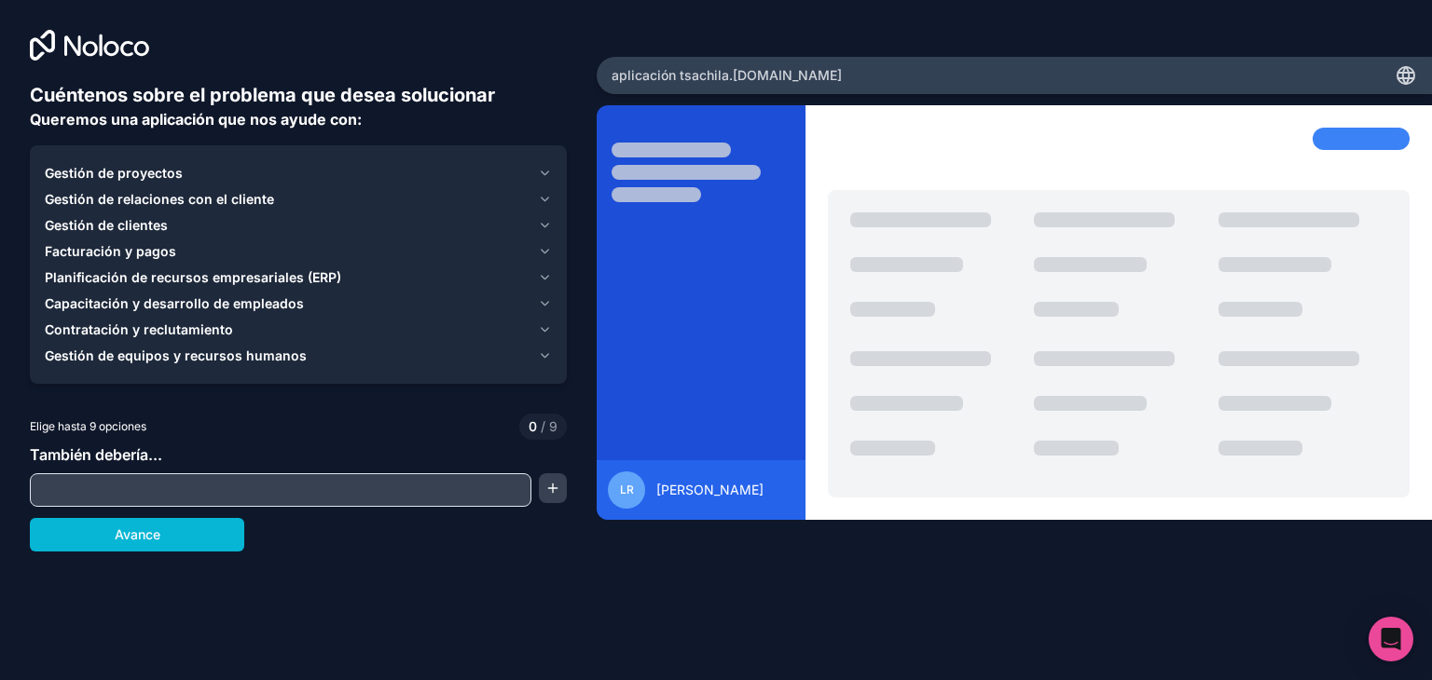
click at [548, 177] on icon "button" at bounding box center [545, 173] width 14 height 15
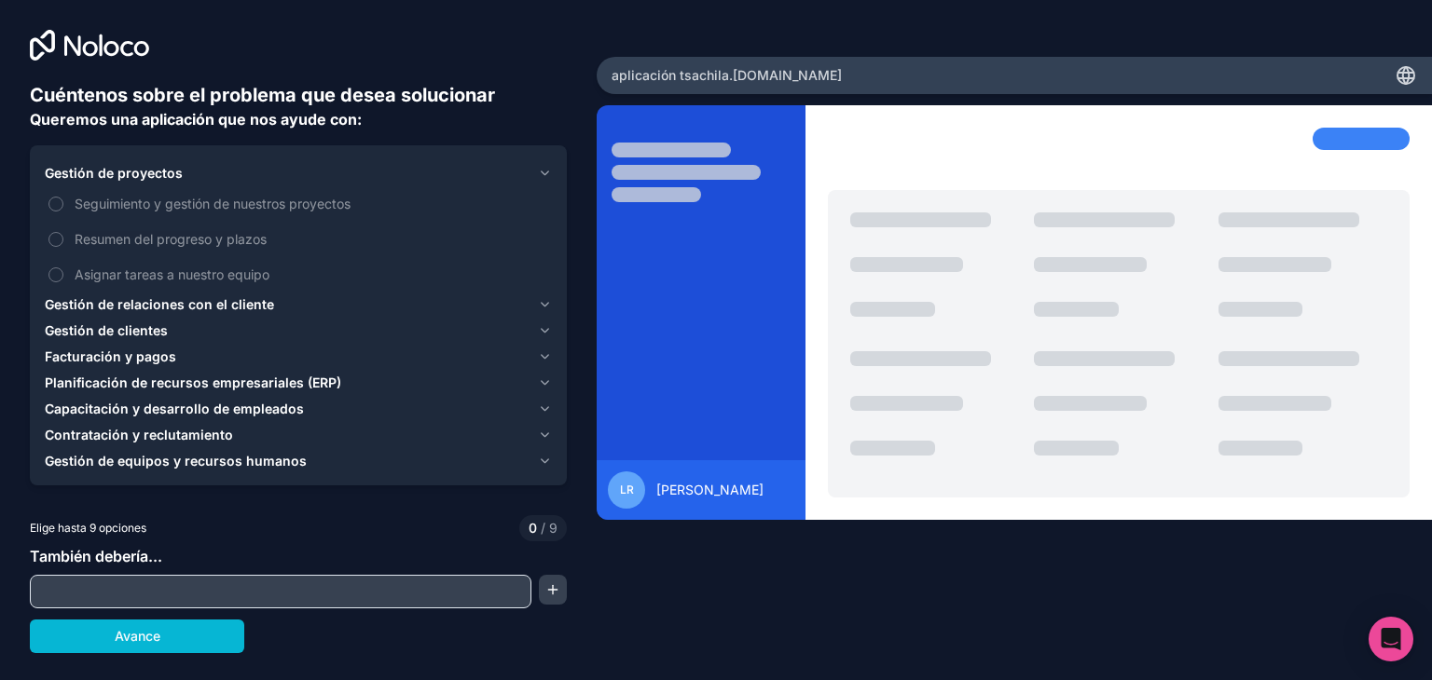
click at [548, 177] on icon "button" at bounding box center [545, 173] width 14 height 15
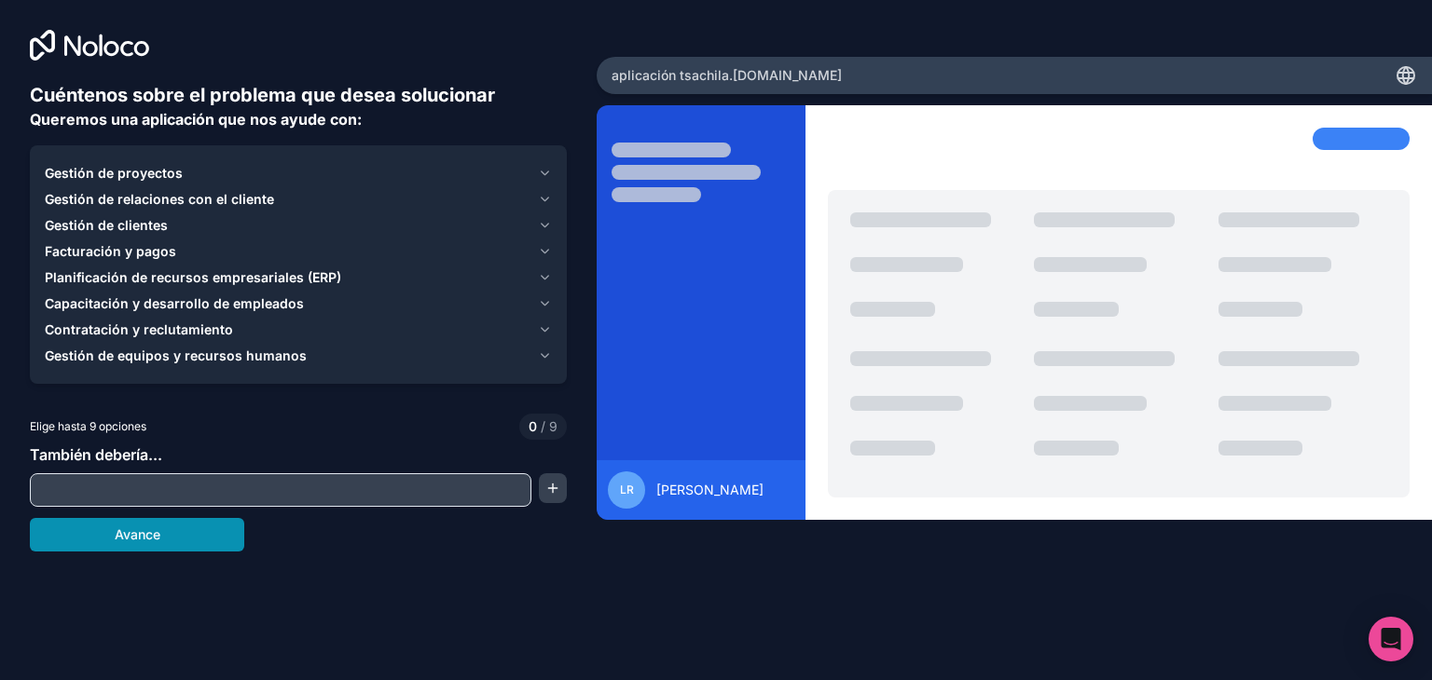
click at [149, 542] on font "Avance" at bounding box center [138, 535] width 46 height 16
click at [119, 481] on input "text" at bounding box center [280, 490] width 492 height 26
click at [287, 172] on div "Gestión de proyectos" at bounding box center [288, 173] width 486 height 19
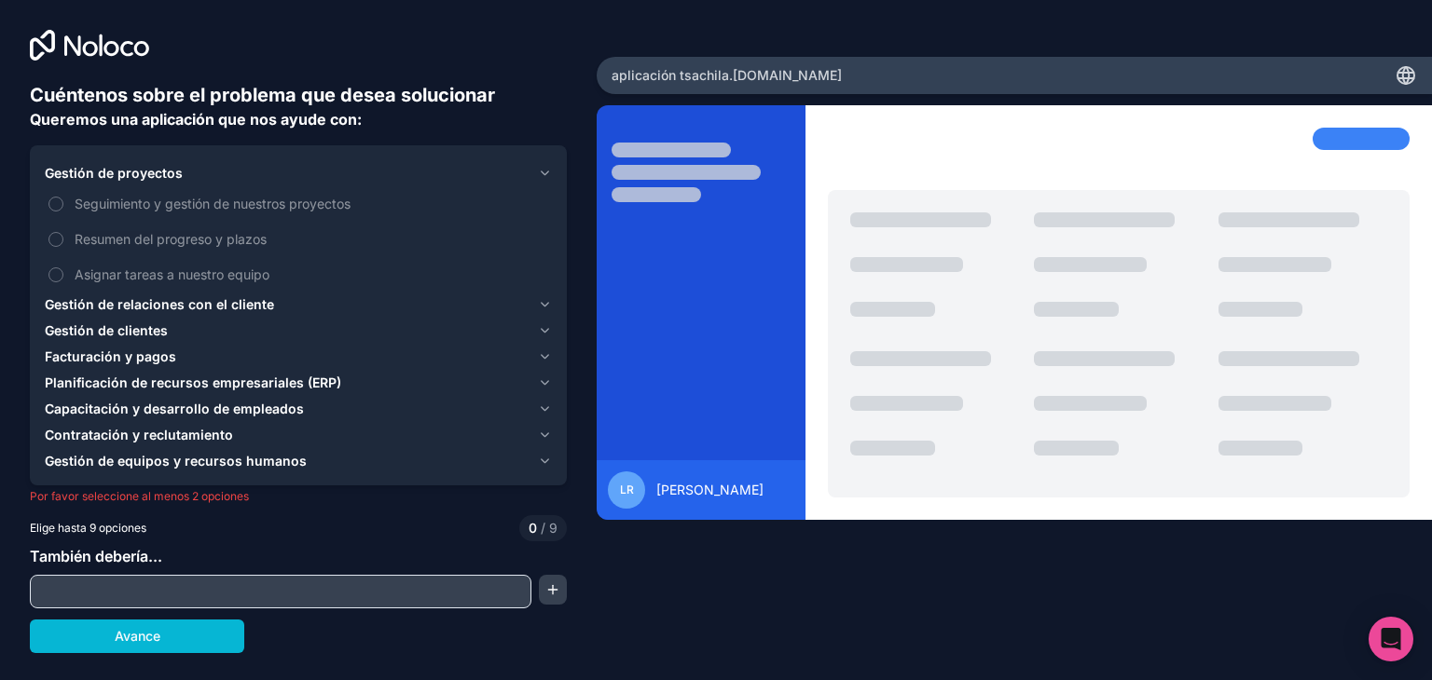
click at [224, 309] on font "Gestión de relaciones con el cliente" at bounding box center [159, 304] width 229 height 16
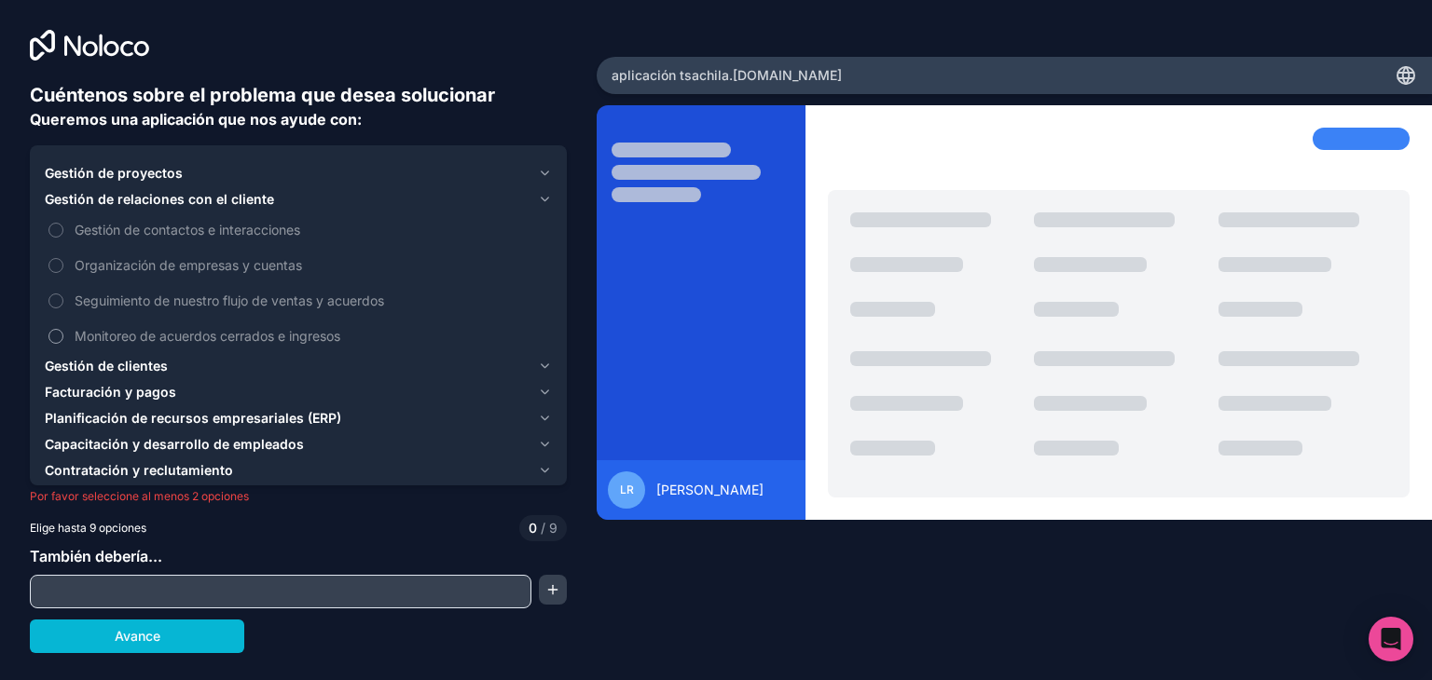
click at [238, 337] on font "Monitoreo de acuerdos cerrados e ingresos" at bounding box center [208, 336] width 266 height 16
click at [63, 337] on button "Monitoreo de acuerdos cerrados e ingresos" at bounding box center [55, 336] width 15 height 15
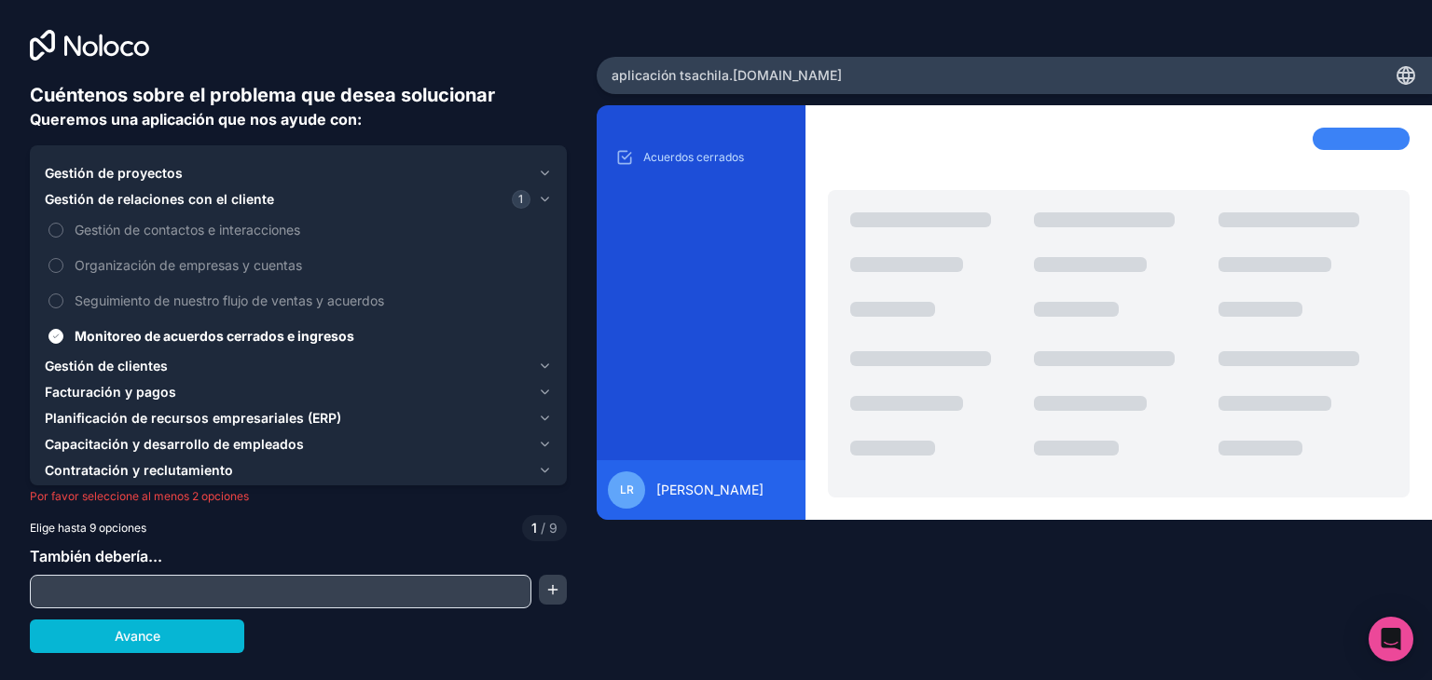
click at [190, 458] on button "Contratación y reclutamiento" at bounding box center [298, 471] width 507 height 26
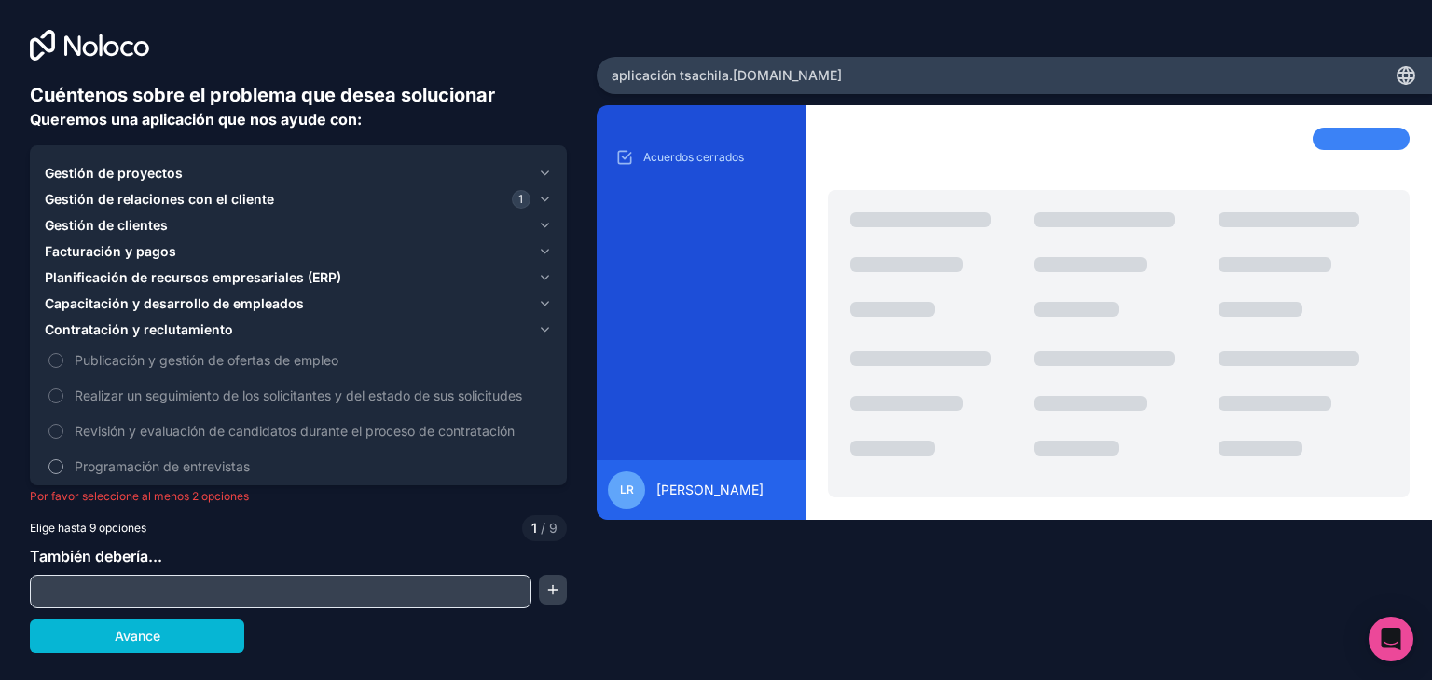
click at [198, 472] on font "Programación de entrevistas" at bounding box center [162, 467] width 175 height 16
click at [63, 472] on button "Programación de entrevistas" at bounding box center [55, 466] width 15 height 15
click at [150, 597] on input "text" at bounding box center [280, 592] width 492 height 26
click at [168, 631] on button "Avance" at bounding box center [137, 637] width 214 height 34
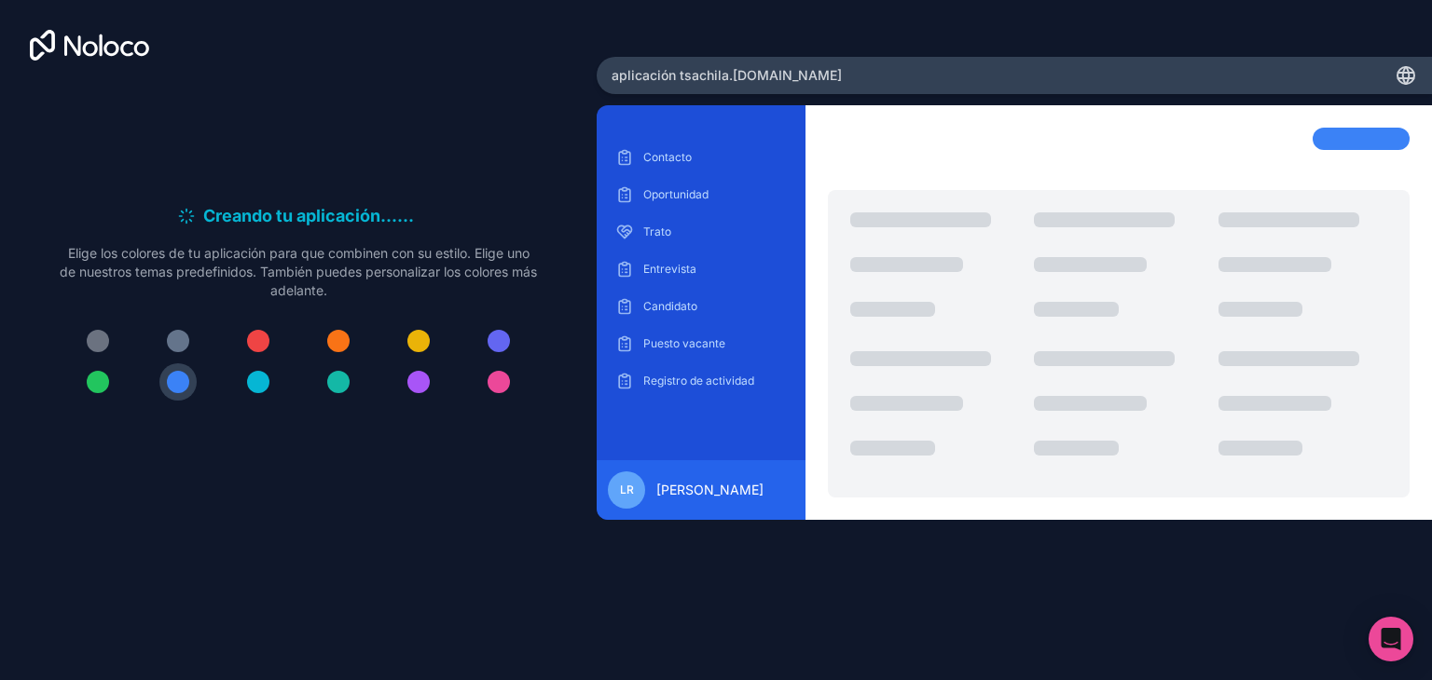
click at [754, 71] on font ".[DOMAIN_NAME]" at bounding box center [785, 75] width 113 height 16
drag, startPoint x: 672, startPoint y: 69, endPoint x: 760, endPoint y: 52, distance: 89.2
click at [673, 69] on font "aplicación tsachila" at bounding box center [669, 75] width 117 height 16
drag, startPoint x: 815, startPoint y: 74, endPoint x: 670, endPoint y: 78, distance: 144.5
click at [670, 78] on div "aplicación tsachila .noloco.co" at bounding box center [1013, 75] width 835 height 37
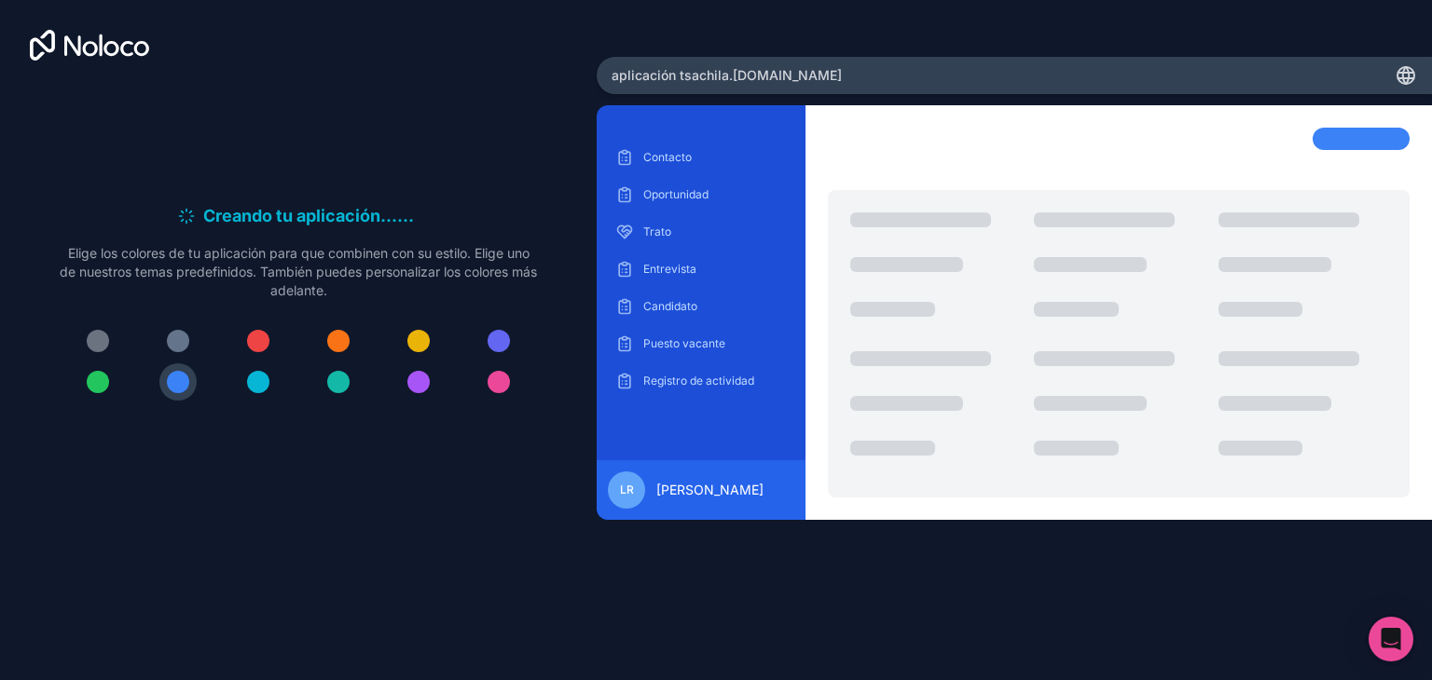
click at [1410, 73] on icon at bounding box center [1406, 73] width 16 height 0
drag, startPoint x: 440, startPoint y: 10, endPoint x: 421, endPoint y: 75, distance: 67.0
click at [421, 75] on div "Creando tu aplicación... . . . Mientras tanto, ¡personalicémoslo! Elige los col…" at bounding box center [298, 283] width 596 height 567
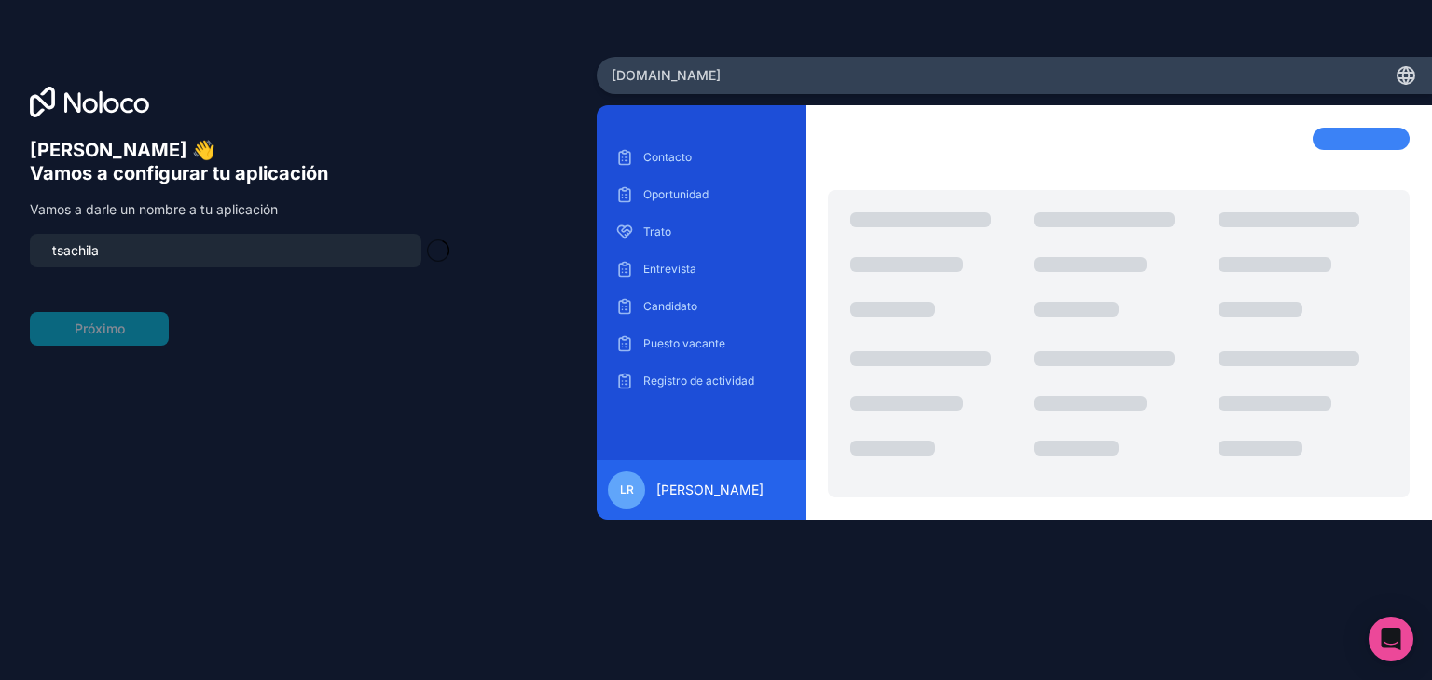
type input "tsachila-team"
click at [127, 326] on button "Próximo" at bounding box center [99, 329] width 139 height 34
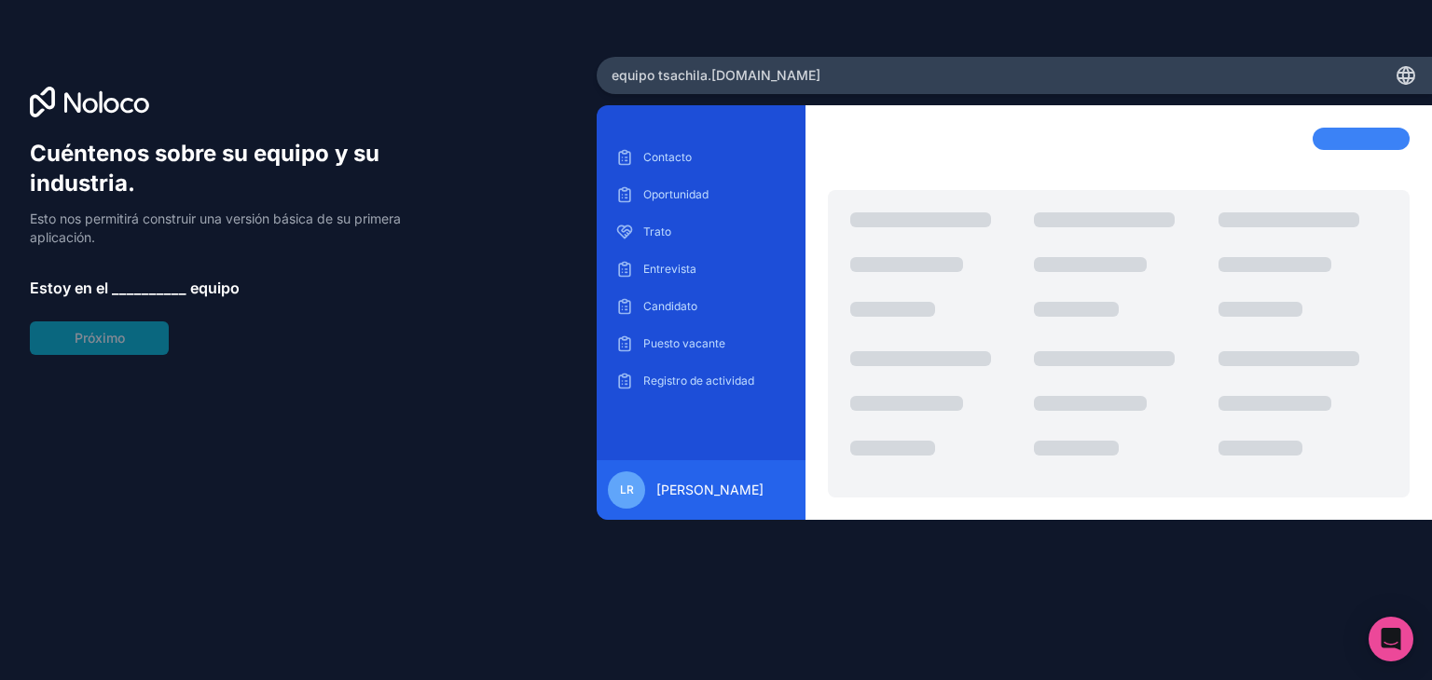
click at [155, 281] on font "__________" at bounding box center [149, 288] width 75 height 19
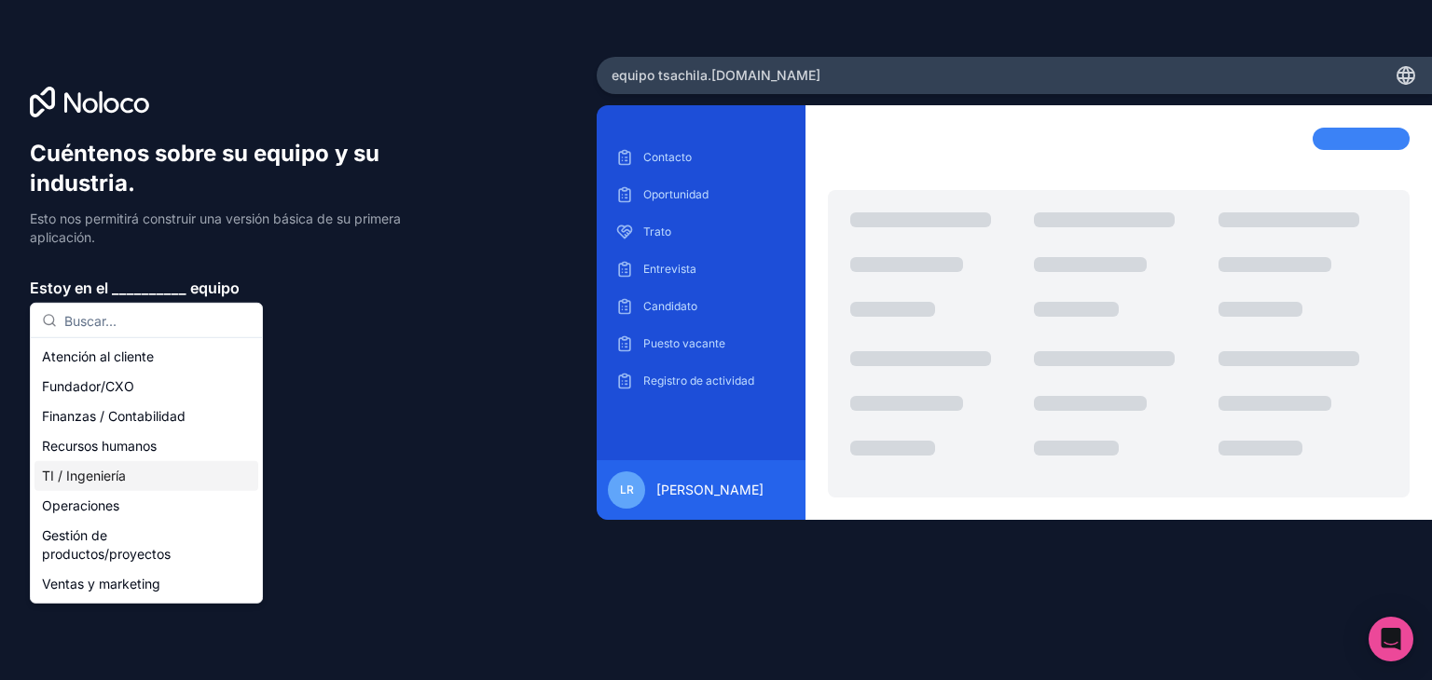
click at [149, 482] on div "TI / Ingeniería" at bounding box center [146, 476] width 224 height 30
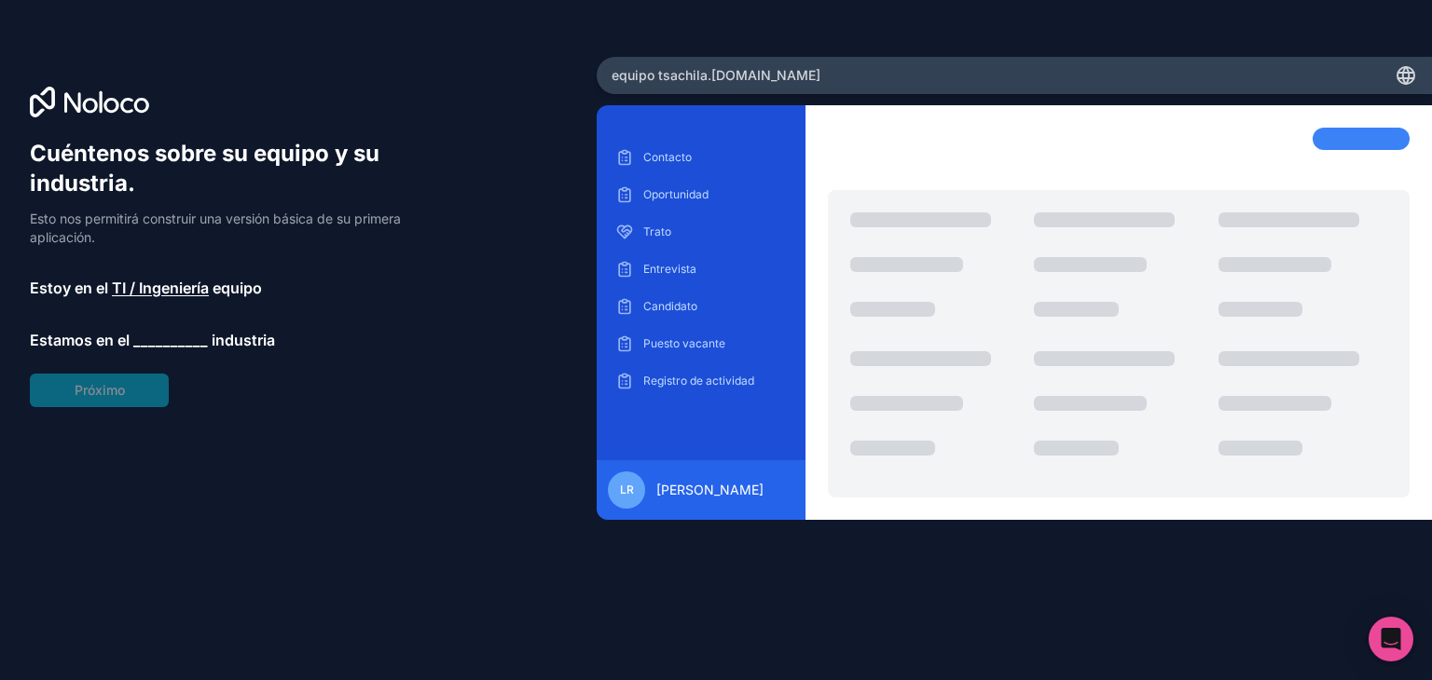
click at [145, 339] on font "__________" at bounding box center [170, 340] width 75 height 19
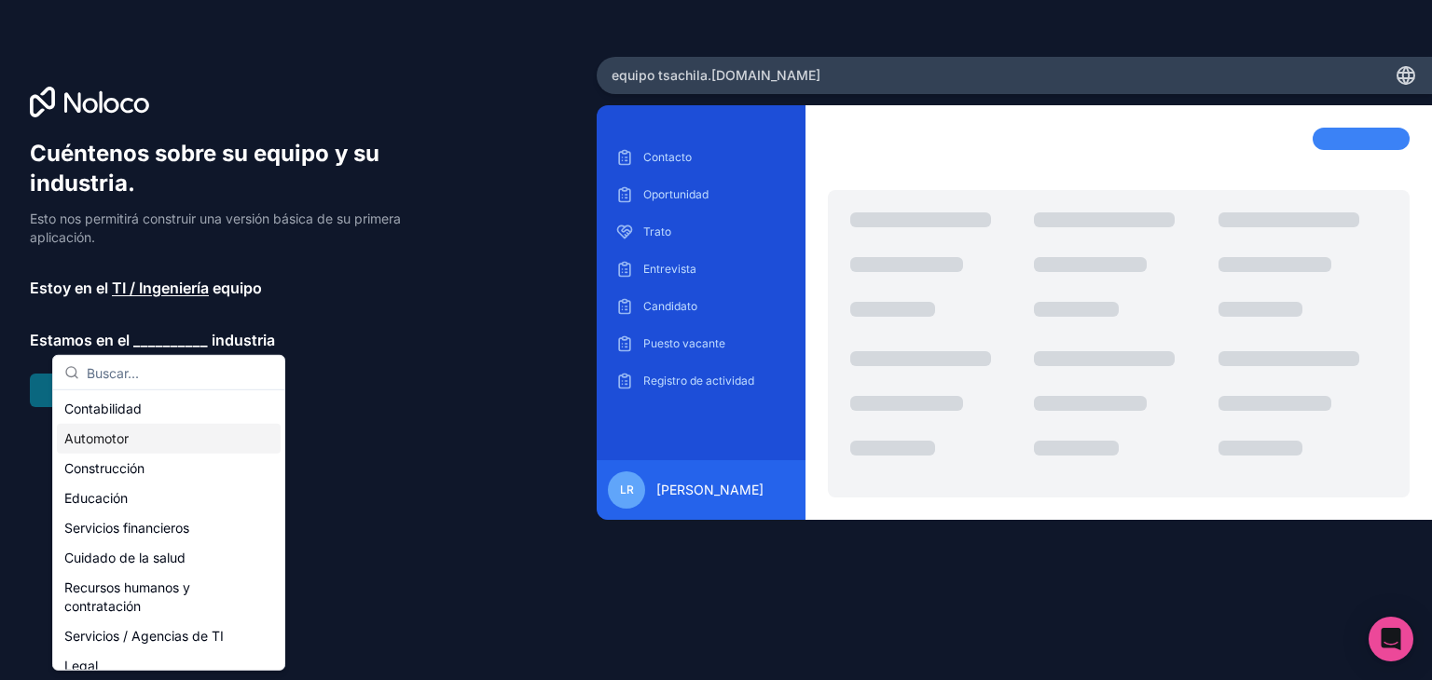
scroll to position [27, 0]
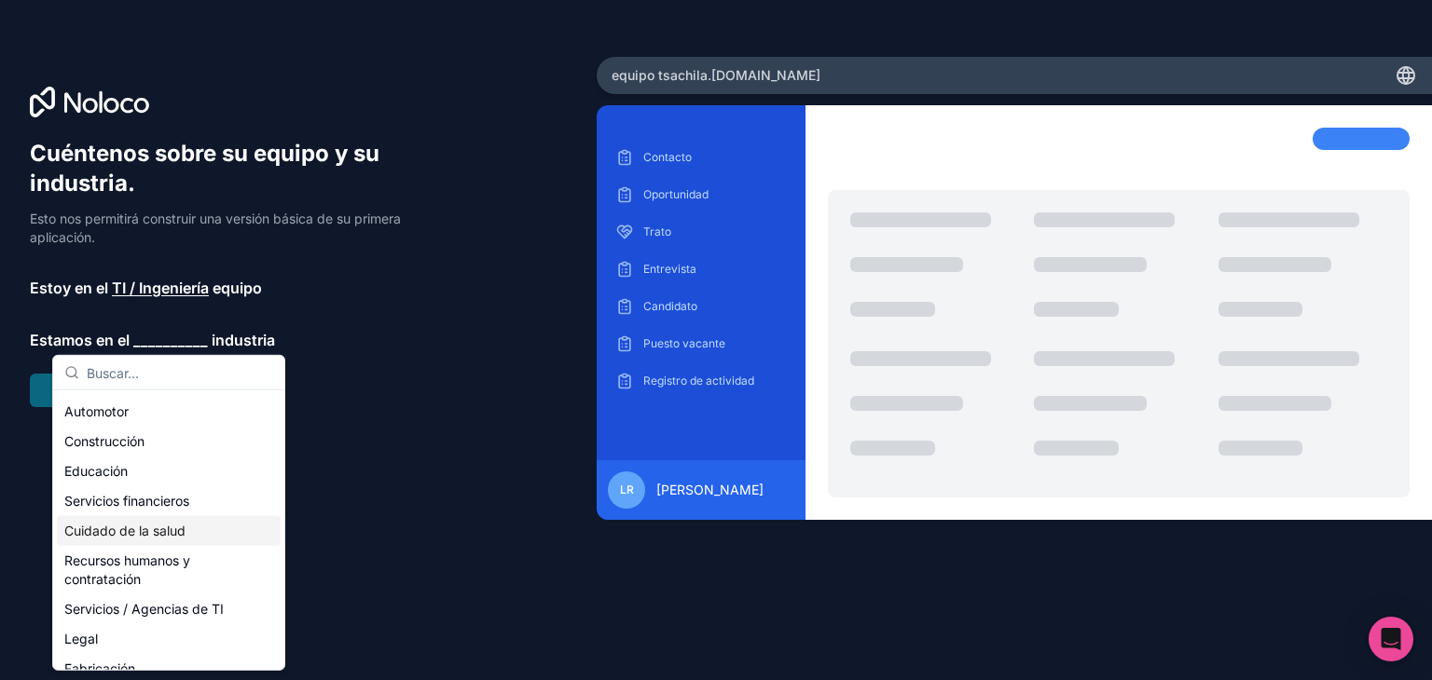
click at [175, 530] on font "Cuidado de la salud" at bounding box center [124, 531] width 121 height 16
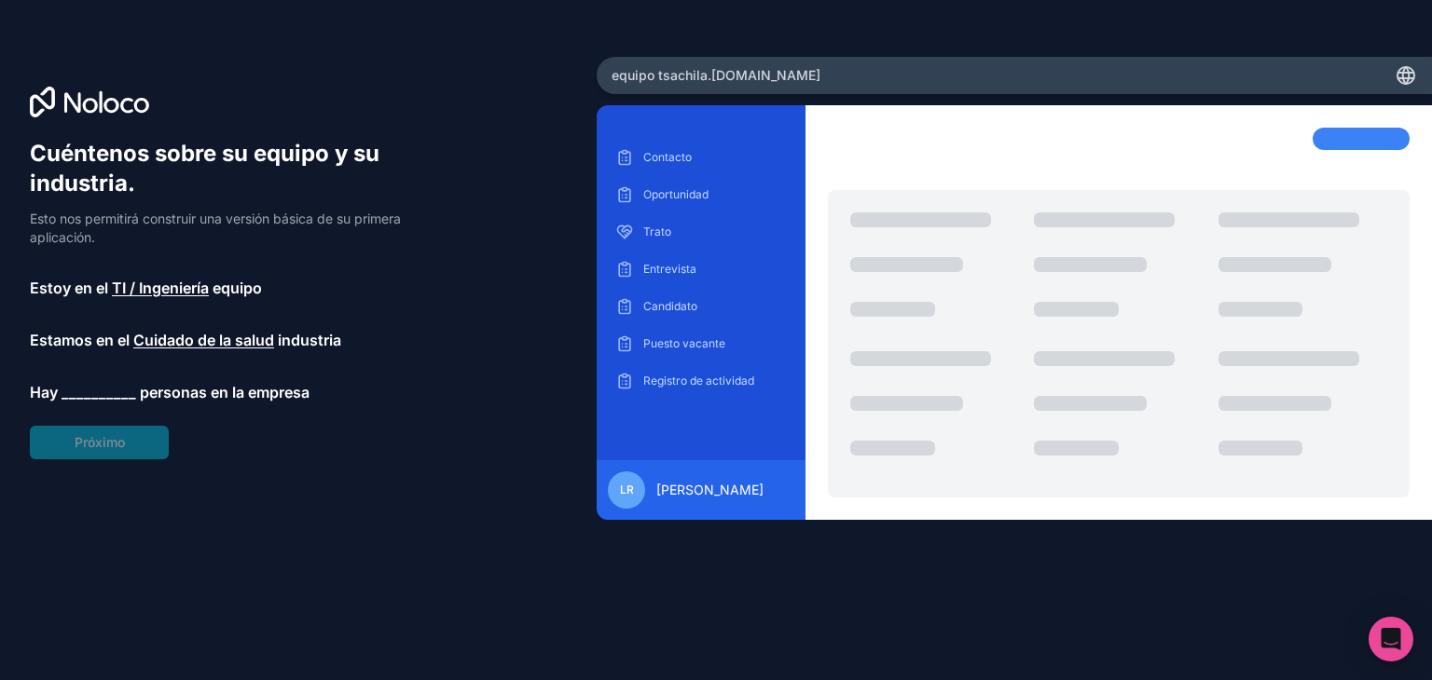
click at [101, 390] on font "__________" at bounding box center [99, 392] width 75 height 19
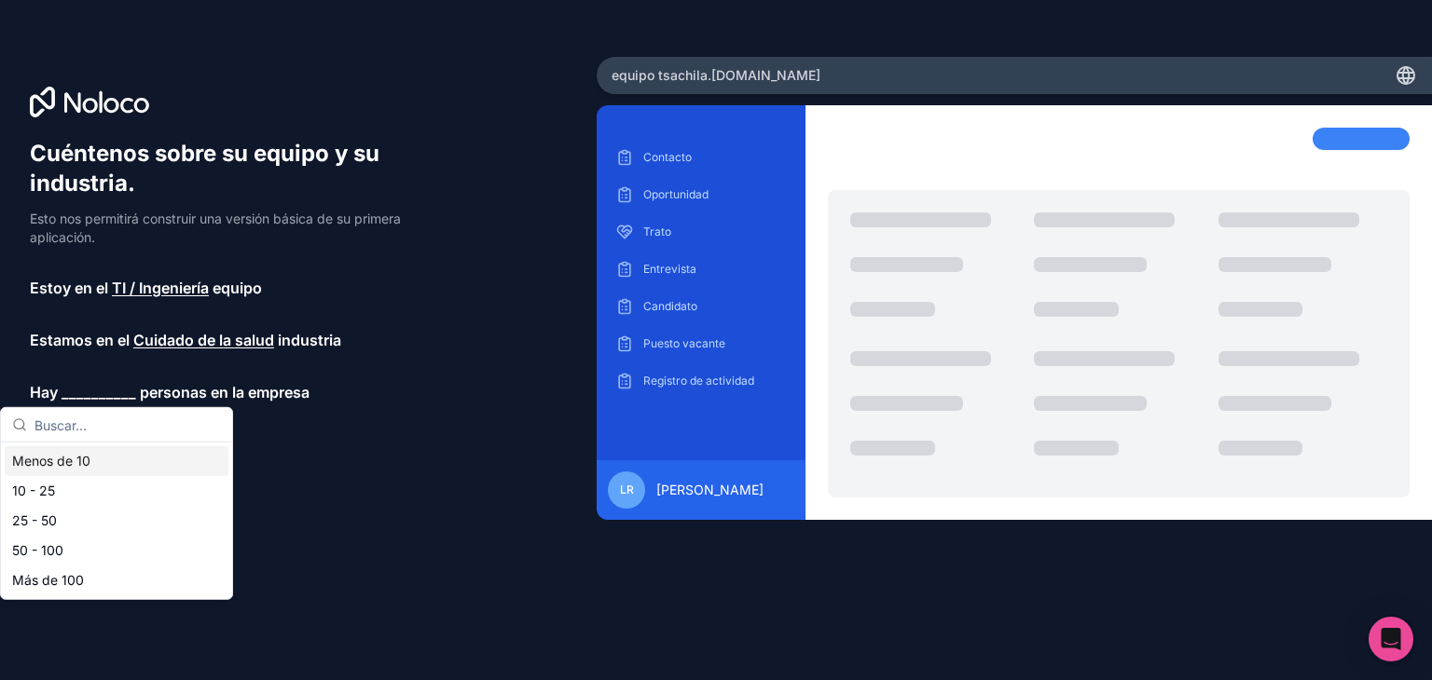
click at [86, 465] on font "Menos de 10" at bounding box center [51, 461] width 78 height 16
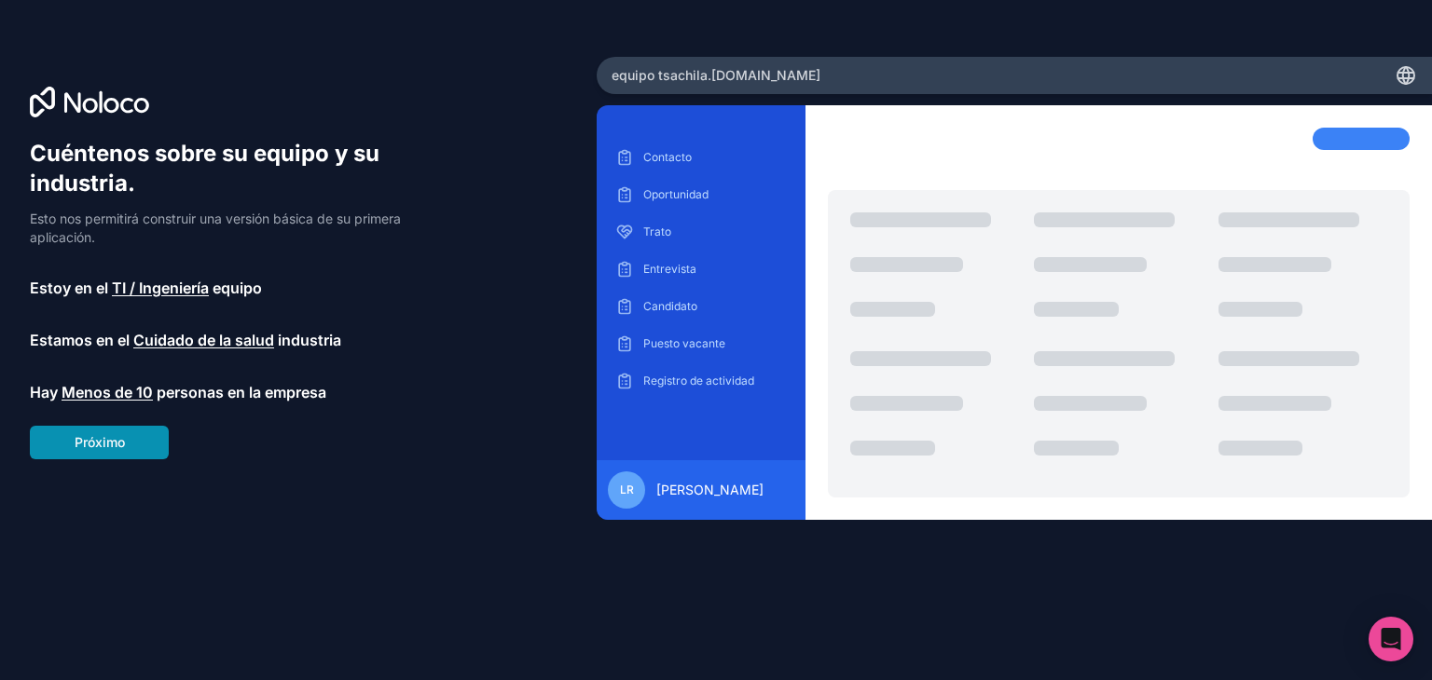
click at [92, 448] on font "Próximo" at bounding box center [100, 442] width 50 height 16
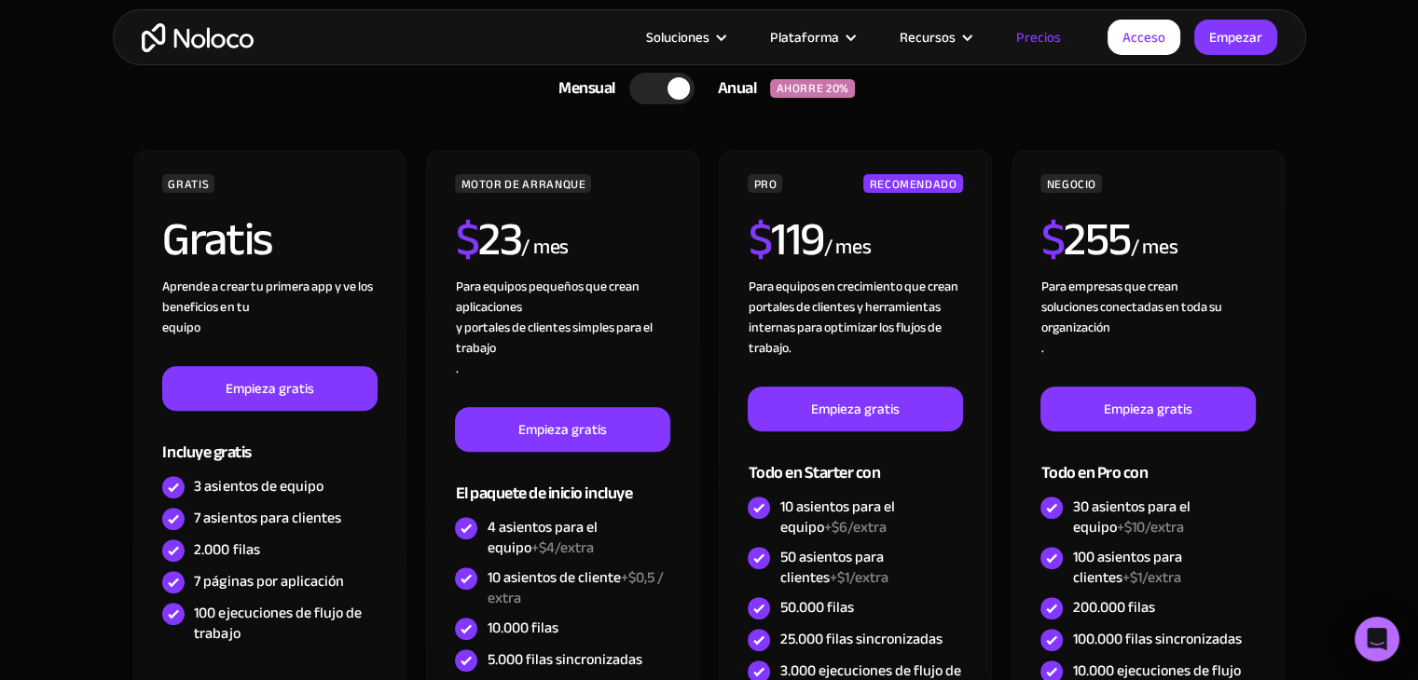
scroll to position [559, 0]
